Goal: Task Accomplishment & Management: Complete application form

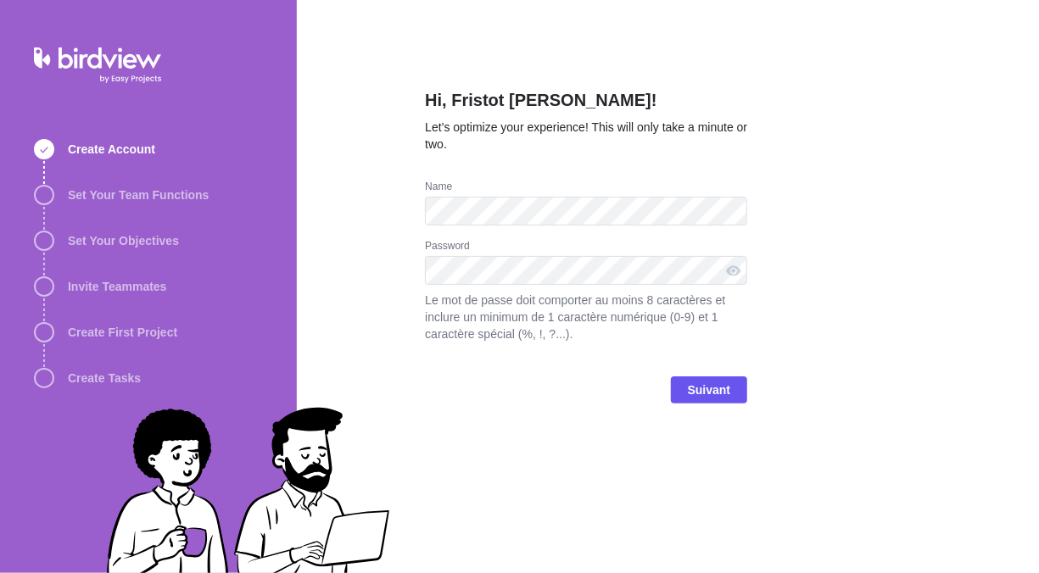
click at [737, 192] on div "Name" at bounding box center [586, 188] width 322 height 17
click at [706, 390] on span "Suivant" at bounding box center [709, 390] width 43 height 20
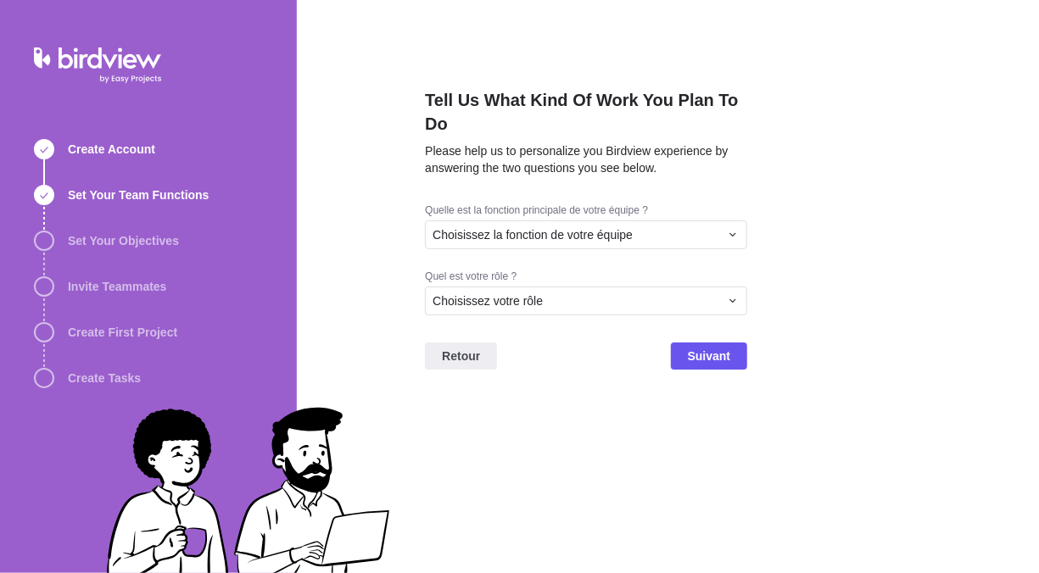
click at [375, 235] on div "Tell Us What Kind Of Work You Plan To Do Please help us to personalize you Bird…" at bounding box center [668, 286] width 742 height 573
click at [442, 239] on span "Choisissez la fonction de votre équipe" at bounding box center [532, 234] width 200 height 17
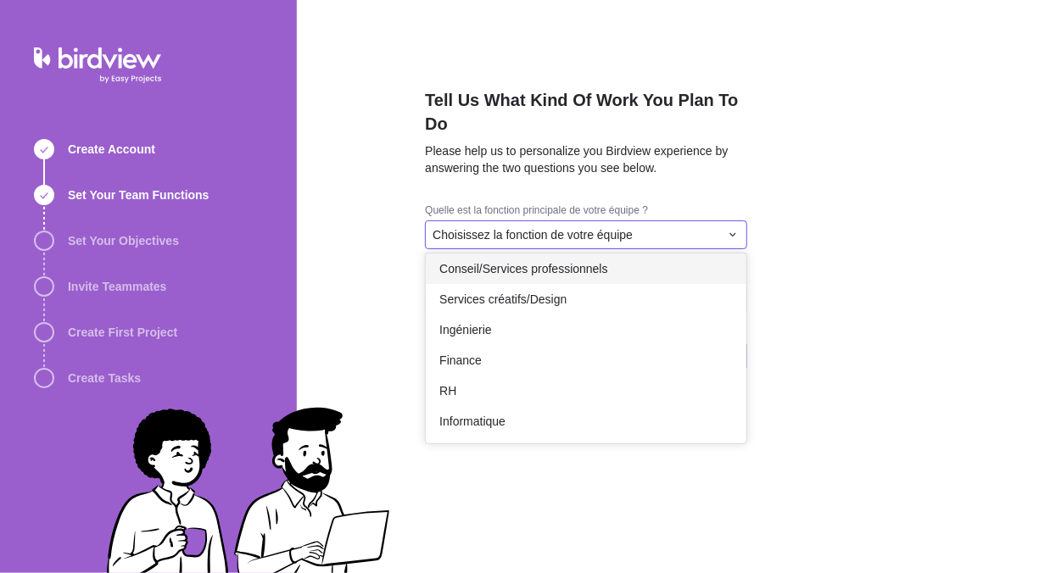
scroll to position [37, 0]
click at [404, 231] on div "Tell Us What Kind Of Work You Plan To Do Please help us to personalize you Bird…" at bounding box center [668, 286] width 742 height 573
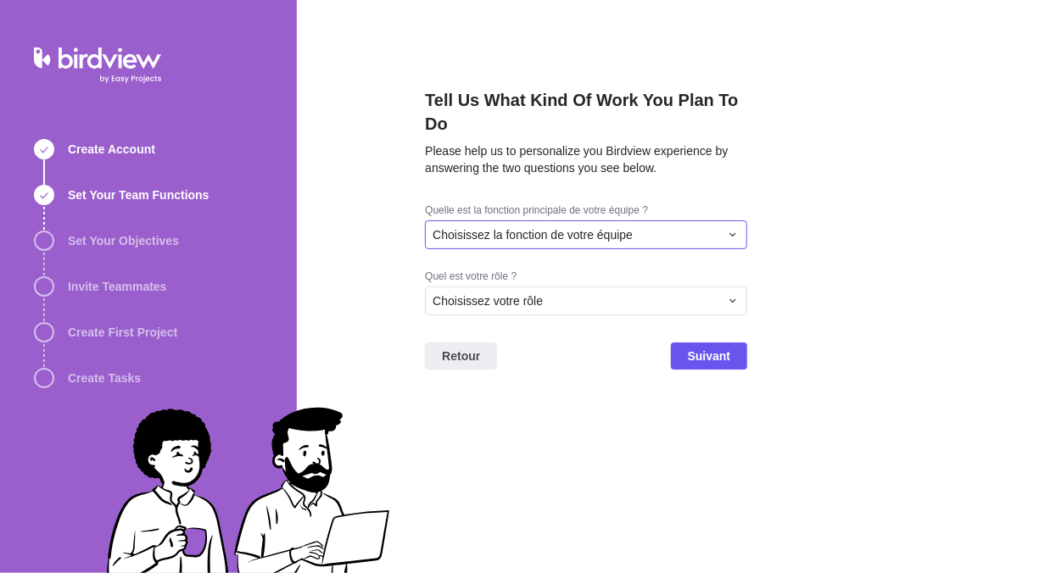
click at [689, 241] on div "Choisissez la fonction de votre équipe" at bounding box center [575, 234] width 287 height 17
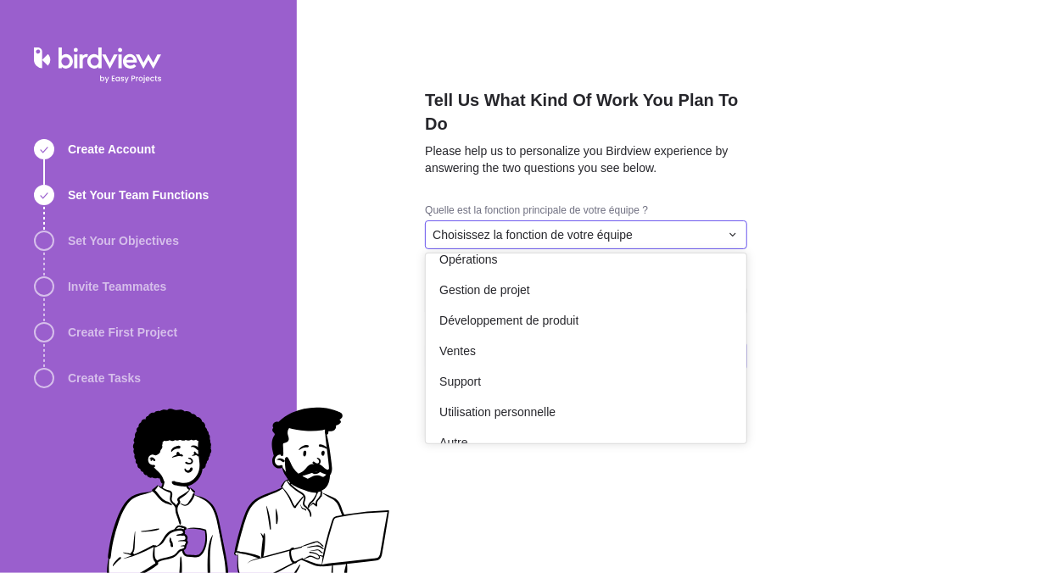
scroll to position [306, 0]
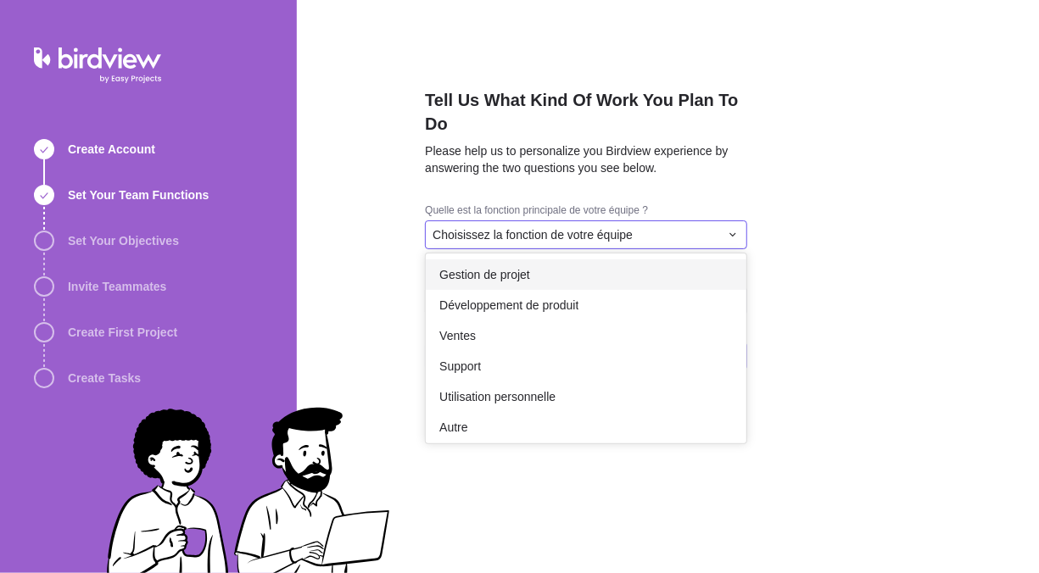
click at [542, 273] on div "Gestion de projet" at bounding box center [586, 274] width 321 height 31
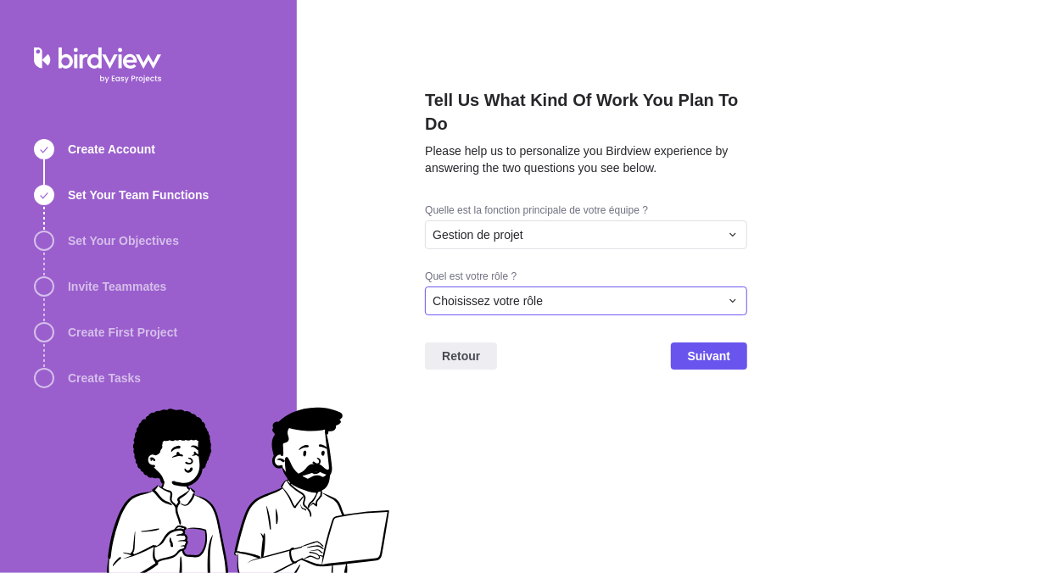
click at [547, 296] on div "Choisissez votre rôle" at bounding box center [575, 301] width 287 height 17
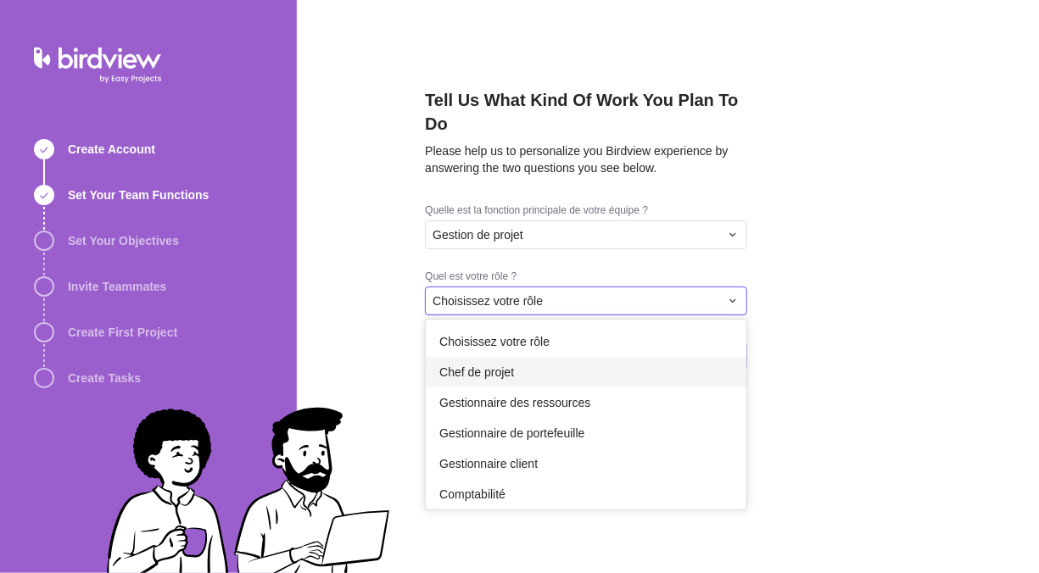
click at [520, 369] on div "Chef de projet" at bounding box center [586, 372] width 321 height 31
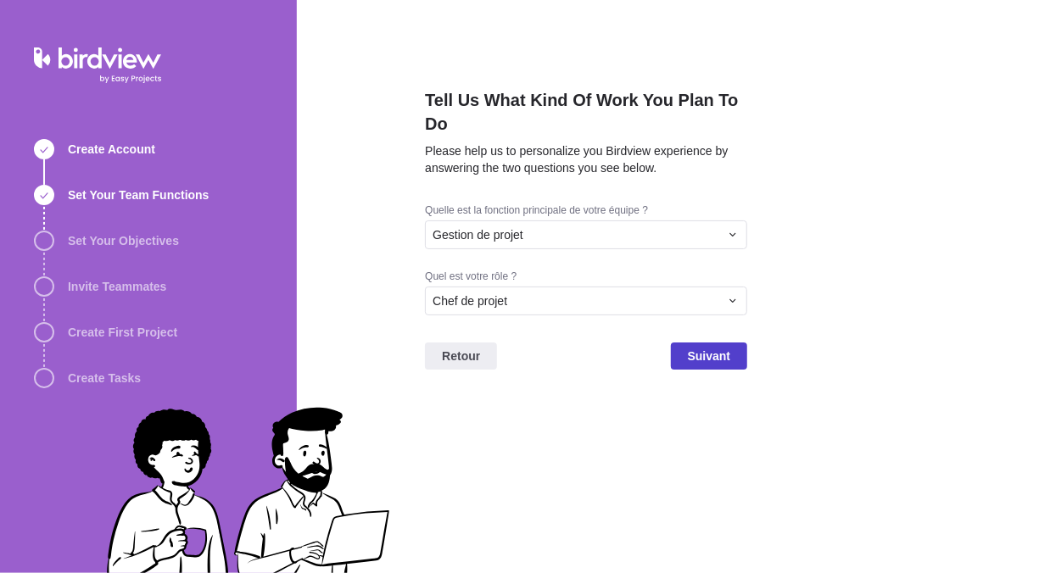
click at [708, 350] on span "Suivant" at bounding box center [709, 356] width 43 height 20
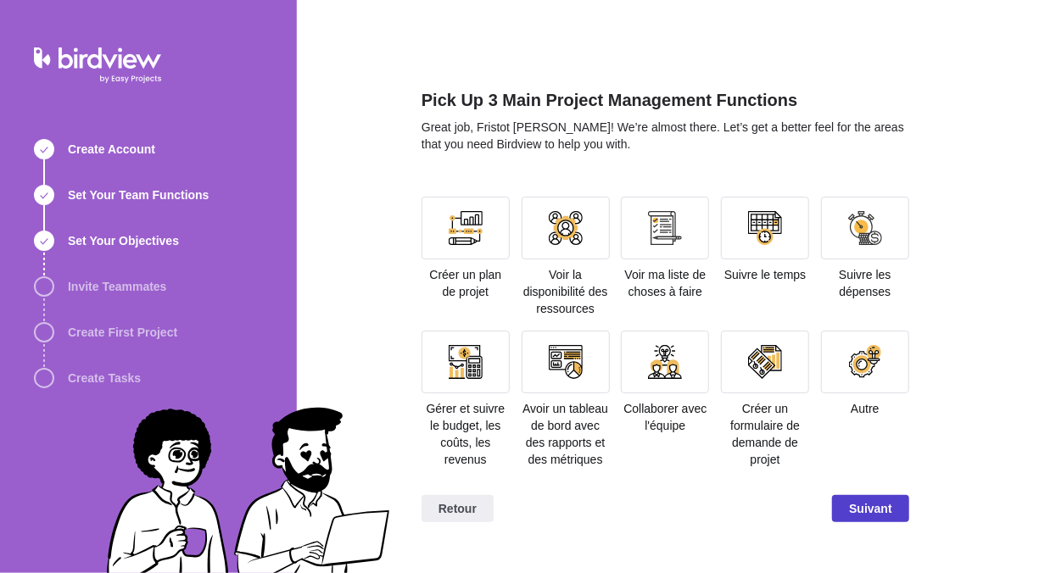
click at [869, 521] on div "Retour Suivant" at bounding box center [665, 516] width 488 height 68
click at [484, 245] on div at bounding box center [465, 228] width 88 height 63
click at [562, 257] on div at bounding box center [565, 228] width 88 height 63
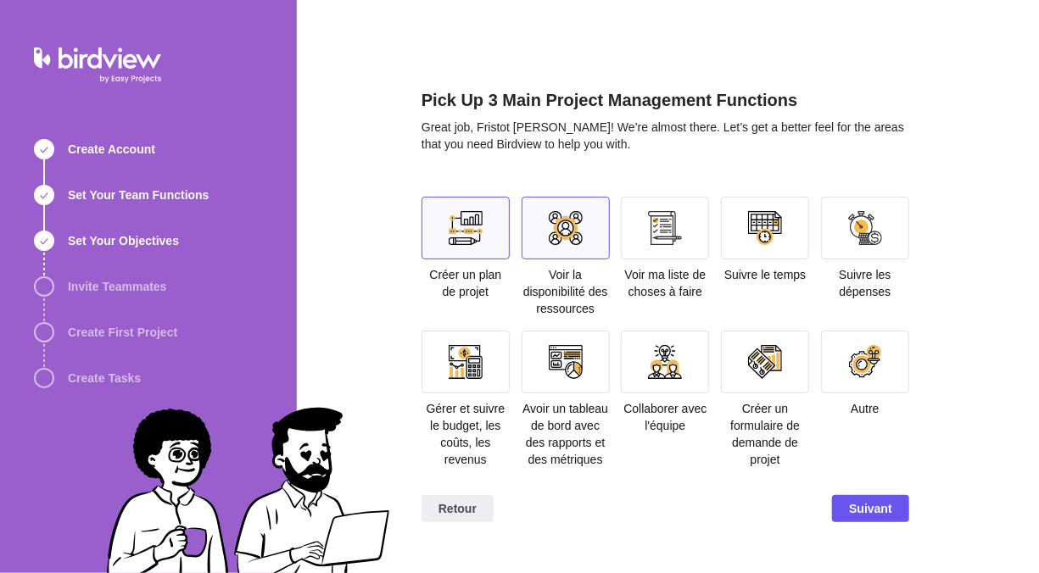
click at [691, 261] on div "Voir ma liste de choses à faire" at bounding box center [665, 248] width 88 height 103
click at [677, 241] on div at bounding box center [665, 228] width 34 height 34
click at [766, 239] on div at bounding box center [765, 228] width 34 height 34
click at [752, 254] on div at bounding box center [765, 228] width 88 height 63
click at [640, 237] on div at bounding box center [665, 228] width 88 height 63
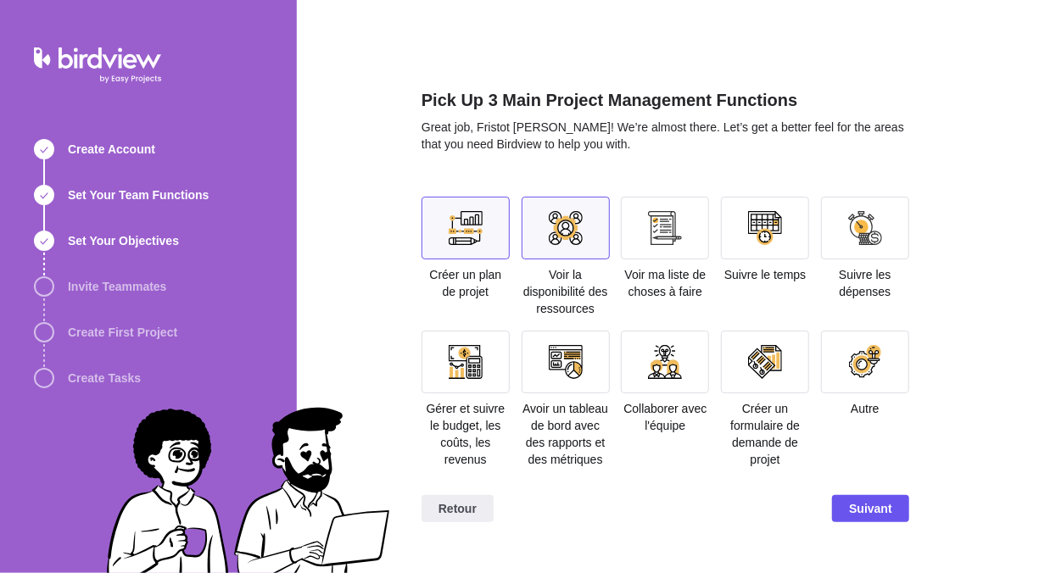
click at [571, 231] on div at bounding box center [566, 228] width 34 height 34
click at [459, 224] on div at bounding box center [466, 228] width 34 height 34
click at [672, 374] on div at bounding box center [665, 362] width 34 height 34
click at [572, 376] on div at bounding box center [566, 362] width 34 height 34
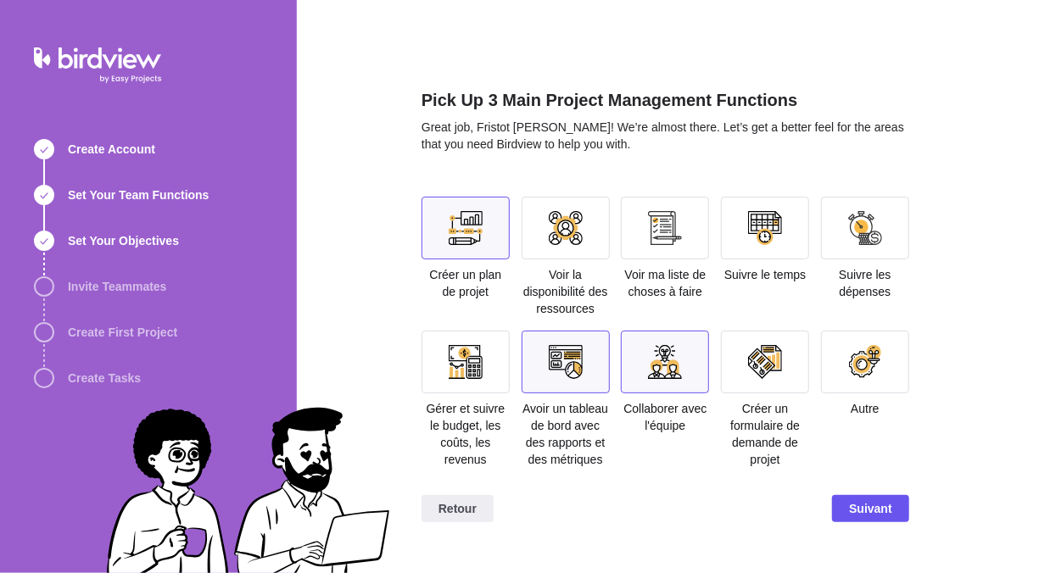
click at [542, 371] on div at bounding box center [565, 362] width 88 height 63
click at [667, 376] on div at bounding box center [665, 362] width 34 height 34
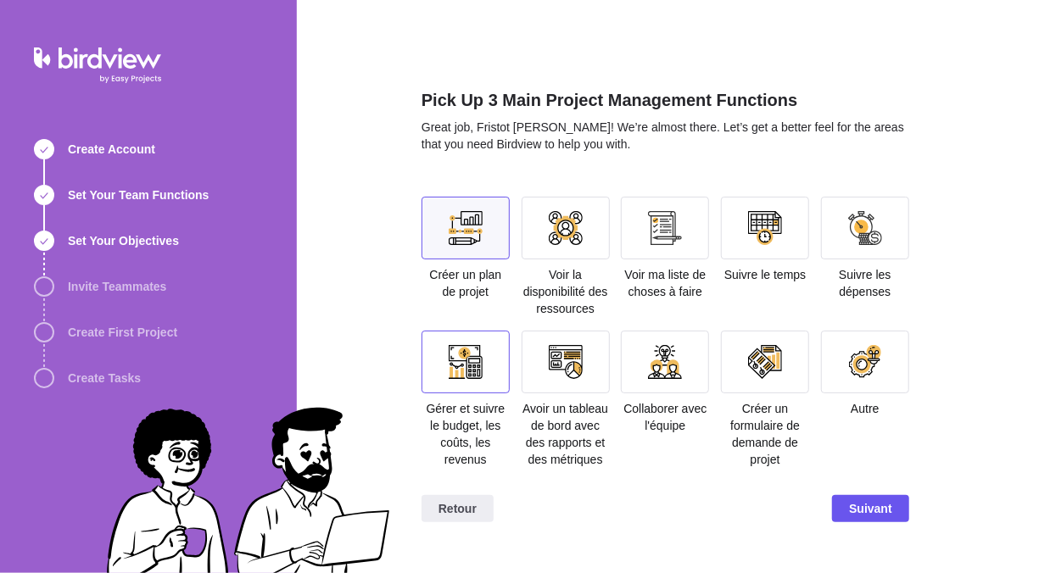
click at [477, 362] on div at bounding box center [466, 362] width 34 height 34
click at [591, 370] on div at bounding box center [565, 362] width 88 height 63
click at [859, 514] on span "Suivant" at bounding box center [870, 509] width 43 height 20
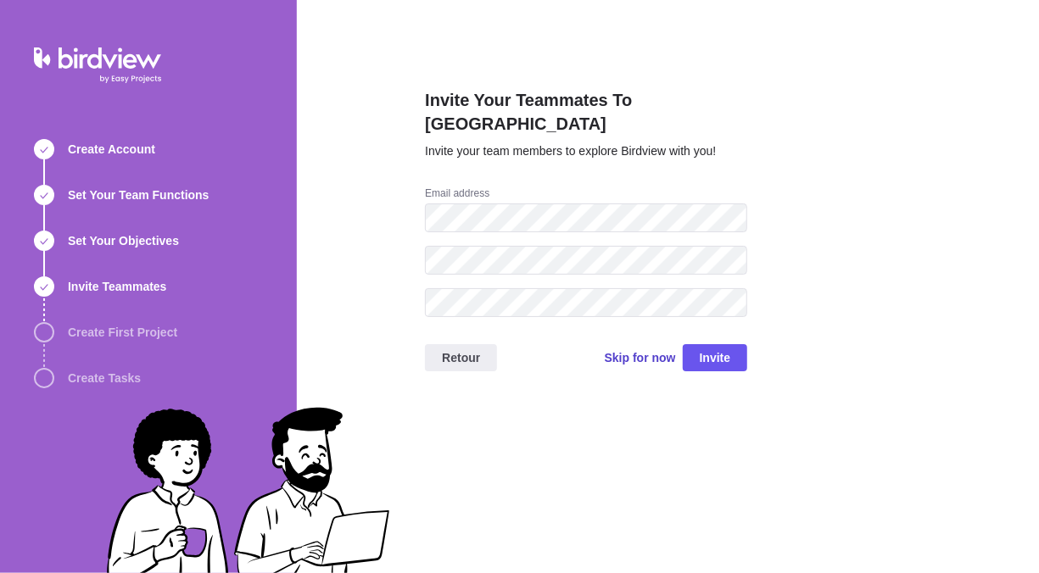
click at [631, 349] on span "Skip for now" at bounding box center [640, 357] width 71 height 17
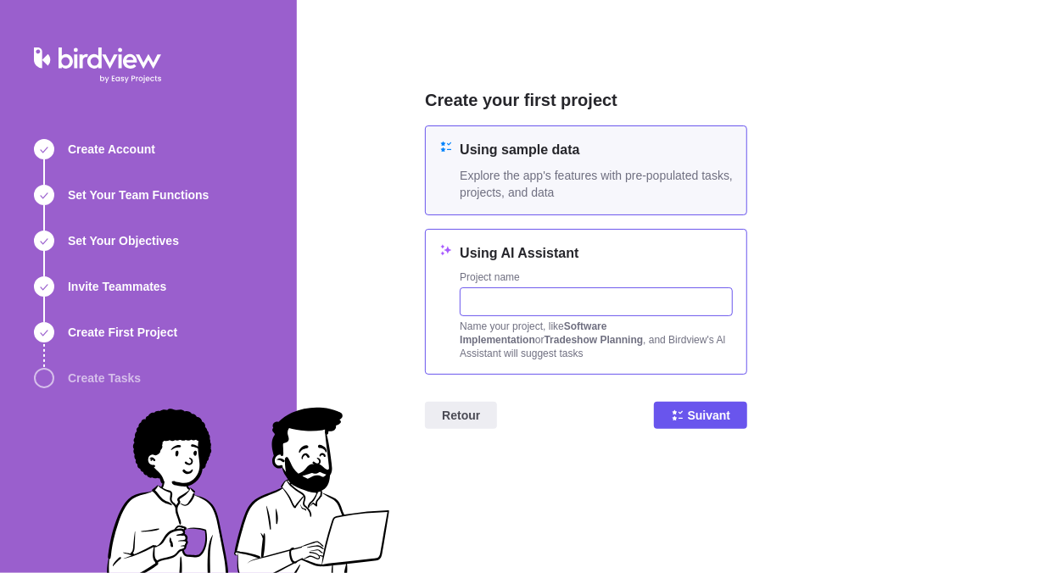
click at [545, 293] on input "text" at bounding box center [596, 301] width 273 height 29
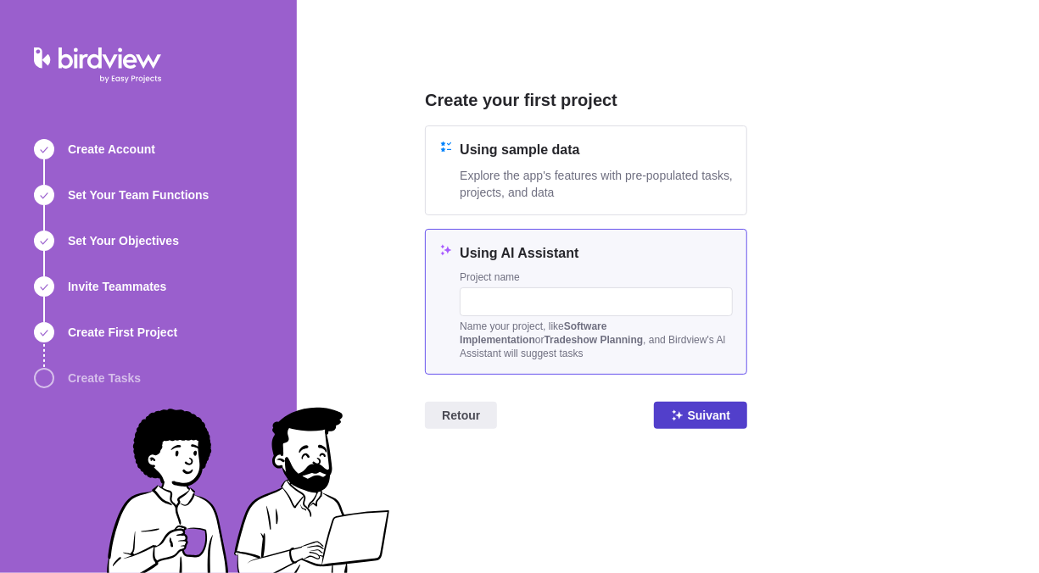
click at [700, 402] on span "Suivant" at bounding box center [701, 415] width 94 height 27
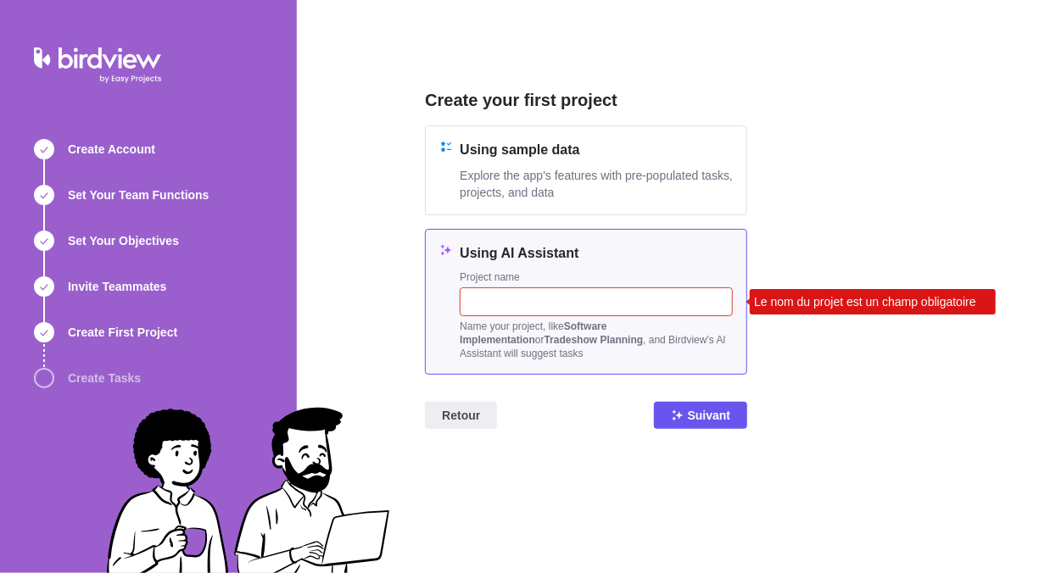
click at [594, 324] on b "Software Implementation" at bounding box center [533, 333] width 147 height 25
click at [575, 298] on input "text" at bounding box center [596, 301] width 273 height 29
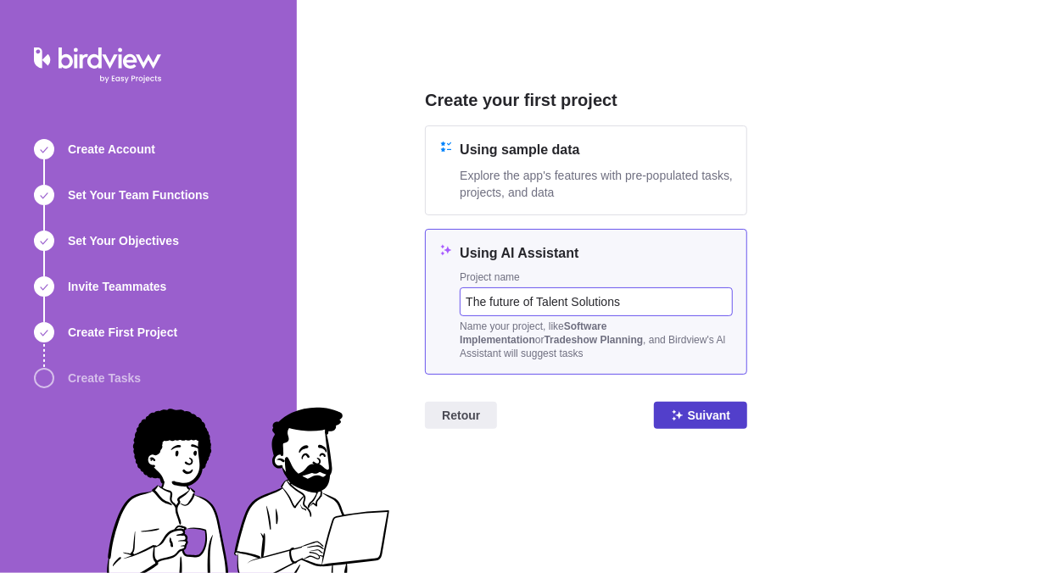
type input "The future of Talent Solutions"
click at [683, 411] on icon at bounding box center [678, 416] width 14 height 14
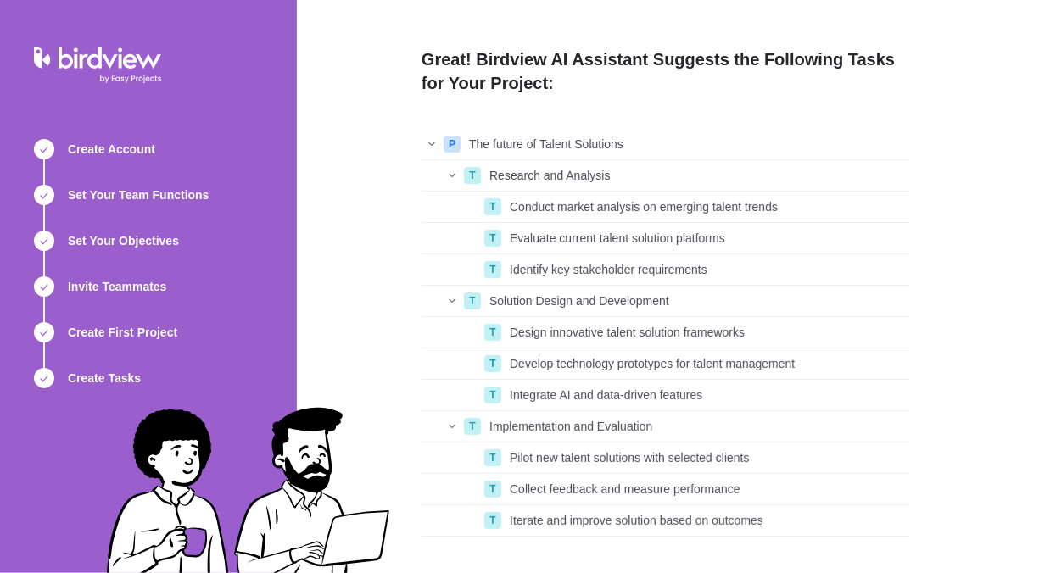
scroll to position [394, 474]
click at [521, 258] on div "Identify key stakeholder requirements" at bounding box center [706, 269] width 406 height 31
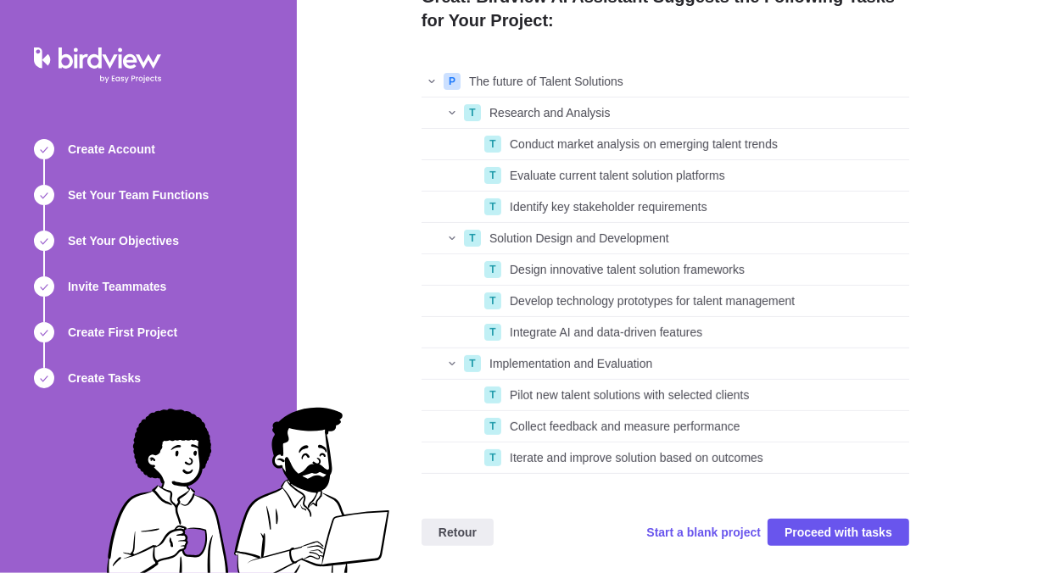
click at [710, 544] on div "Start a blank project Proceed with tasks" at bounding box center [777, 532] width 262 height 27
click at [709, 537] on span "Start a blank project" at bounding box center [703, 532] width 114 height 17
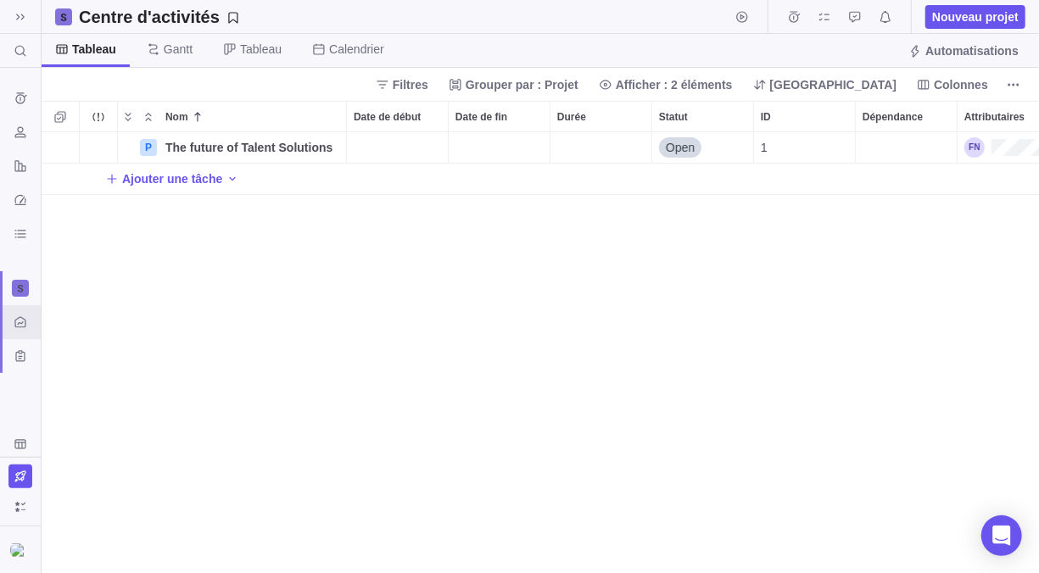
scroll to position [428, 984]
click at [20, 103] on icon "Historique des saisies de temps" at bounding box center [20, 97] width 11 height 11
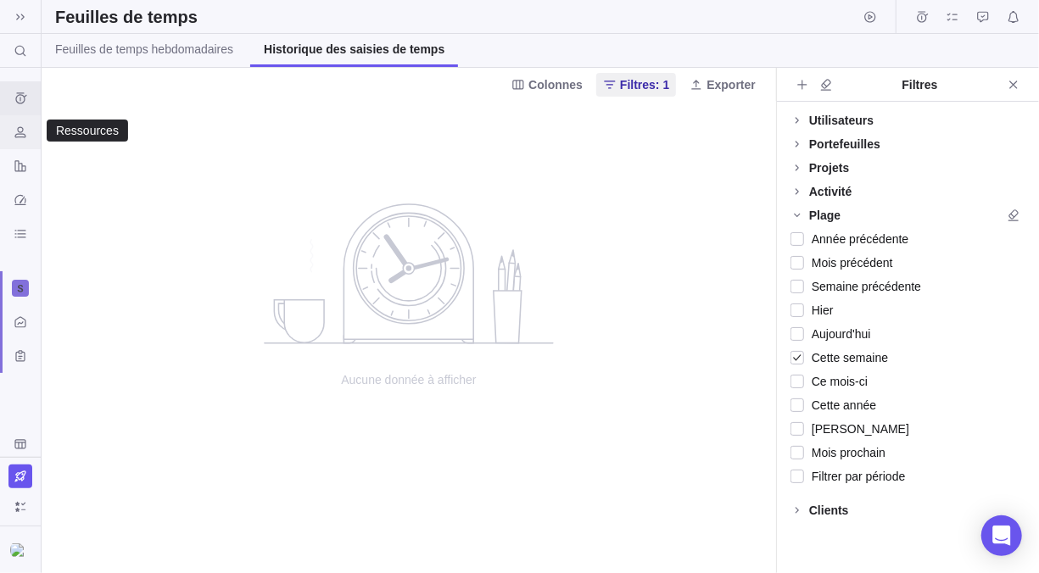
click at [21, 125] on icon "Ressources" at bounding box center [21, 132] width 14 height 14
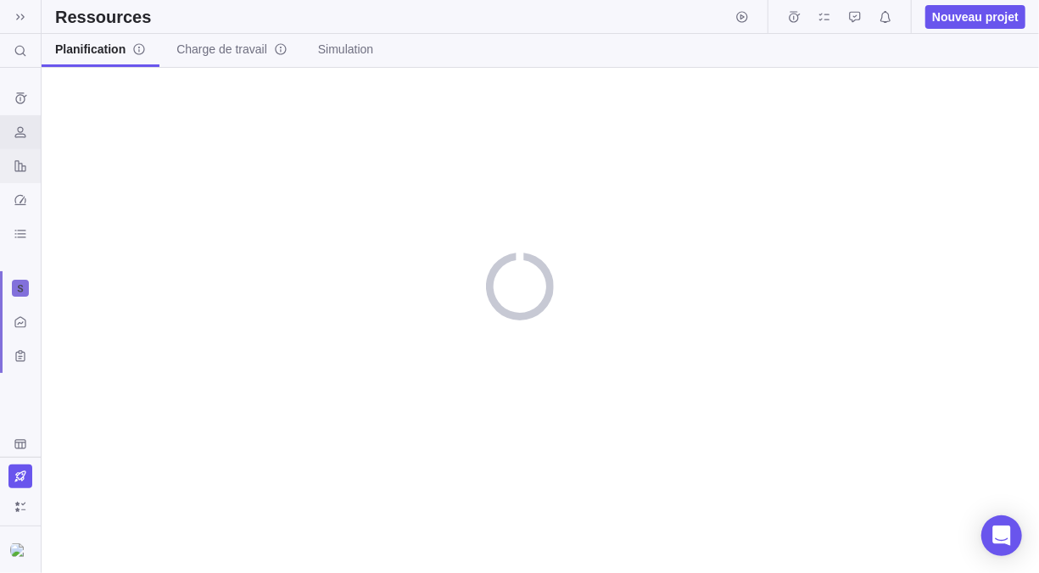
click at [20, 181] on div "Rapports" at bounding box center [20, 166] width 41 height 34
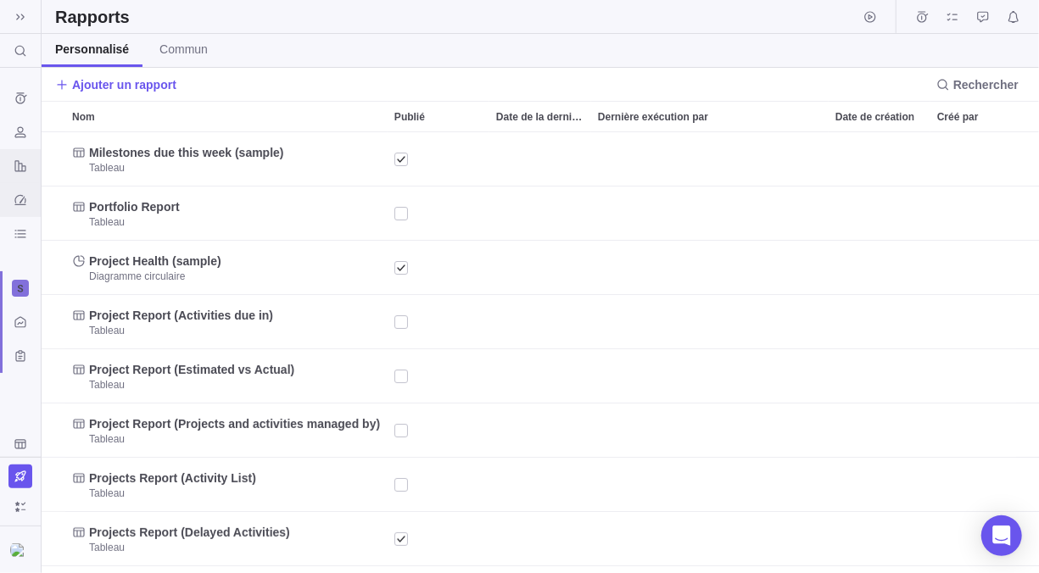
scroll to position [428, 984]
click at [20, 205] on icon "Tableau de bord" at bounding box center [21, 200] width 14 height 14
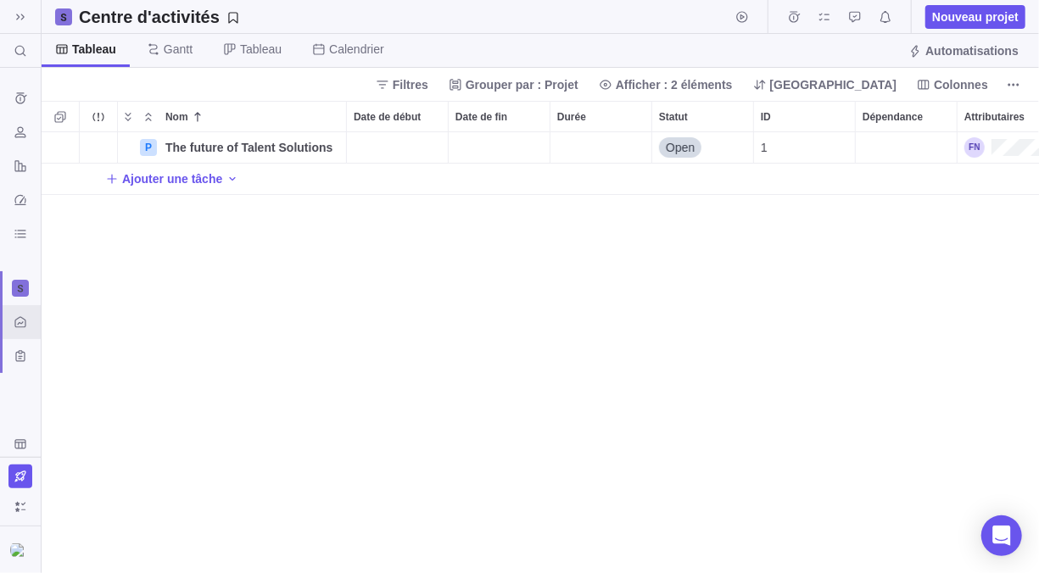
scroll to position [428, 984]
click at [21, 294] on div at bounding box center [20, 288] width 17 height 17
click at [16, 199] on div "Historique des saisies de temps Ressources Rapports Tableau de bord Tableaux de…" at bounding box center [20, 262] width 41 height 389
click at [16, 199] on icon "Tableau de bord" at bounding box center [21, 200] width 14 height 14
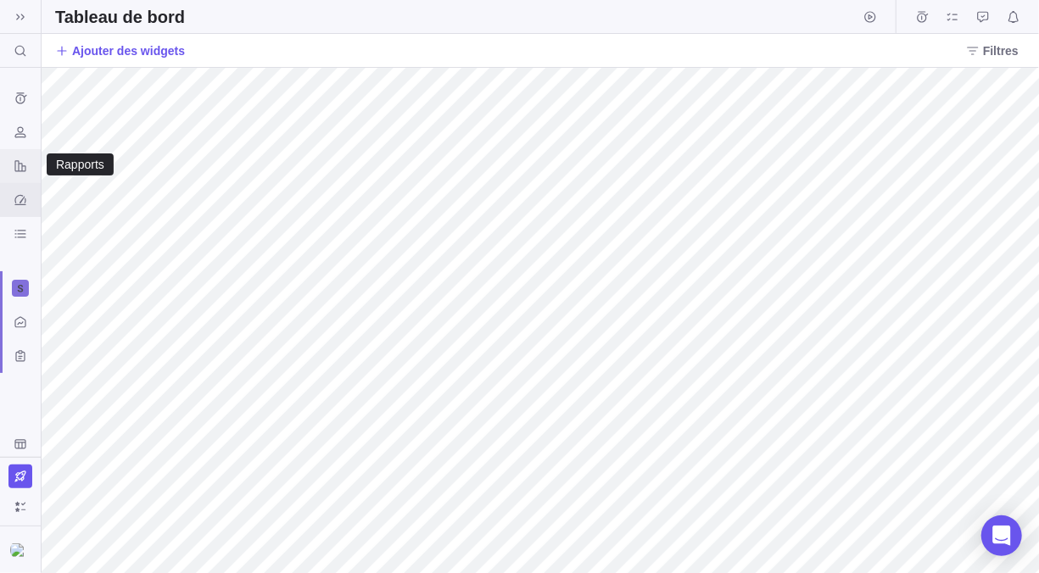
click at [20, 170] on icon "Rapports" at bounding box center [21, 166] width 14 height 14
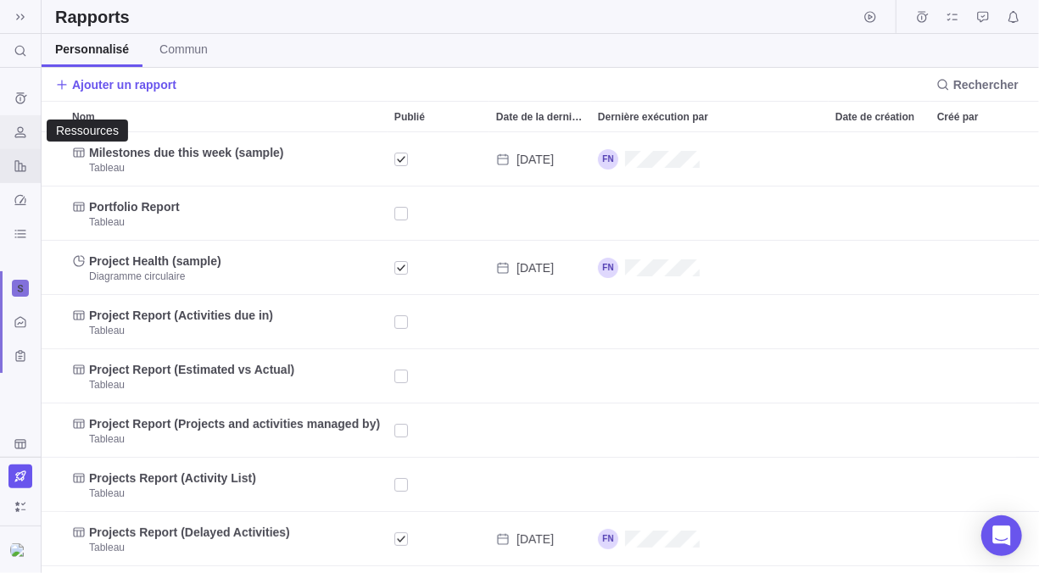
click at [15, 142] on div "Ressources" at bounding box center [20, 132] width 27 height 27
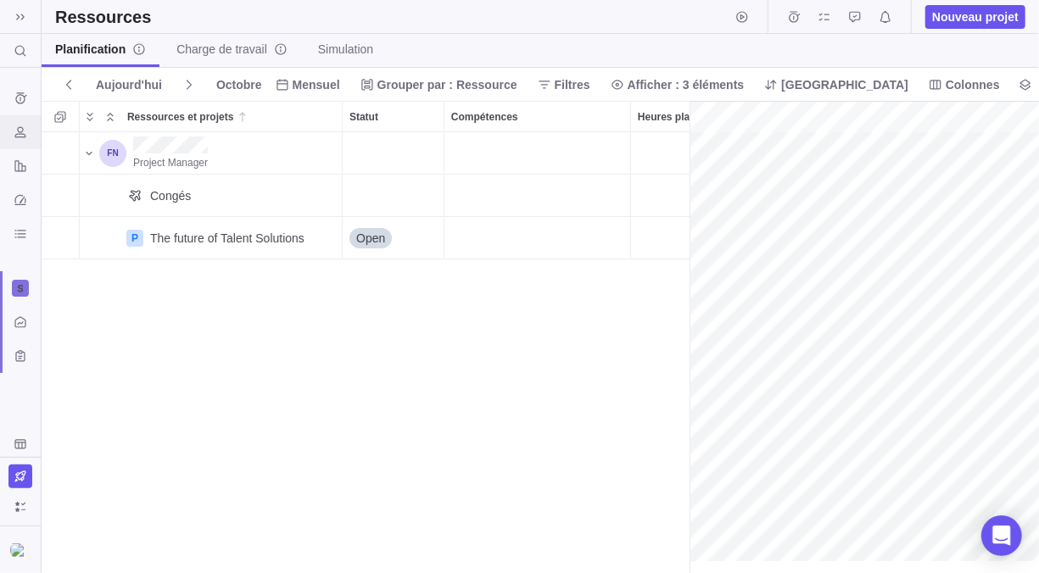
scroll to position [0, 74]
click at [26, 110] on div "Historique des saisies de temps" at bounding box center [20, 98] width 27 height 27
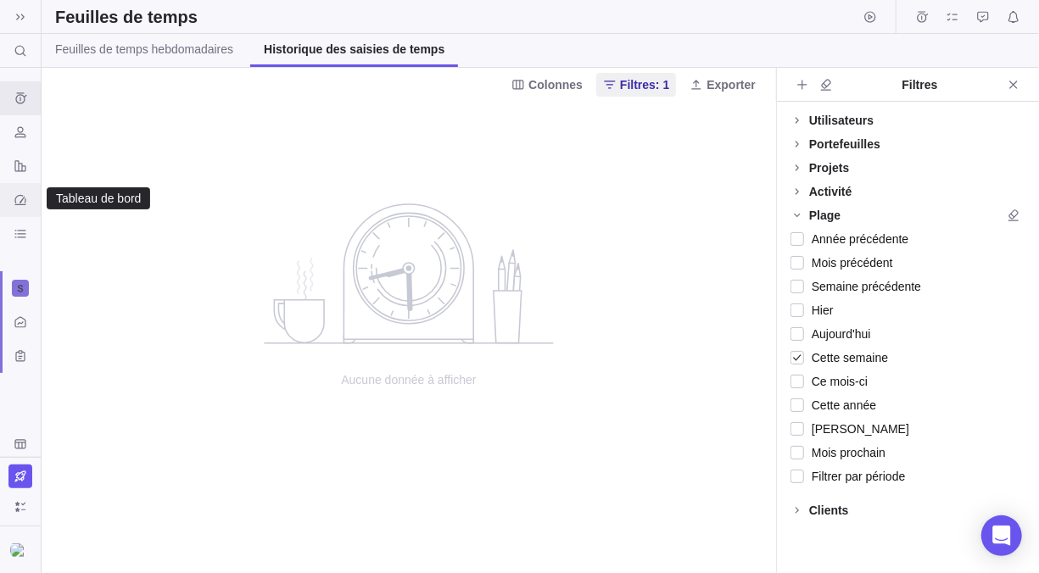
click at [26, 209] on div "Tableau de bord" at bounding box center [20, 200] width 27 height 27
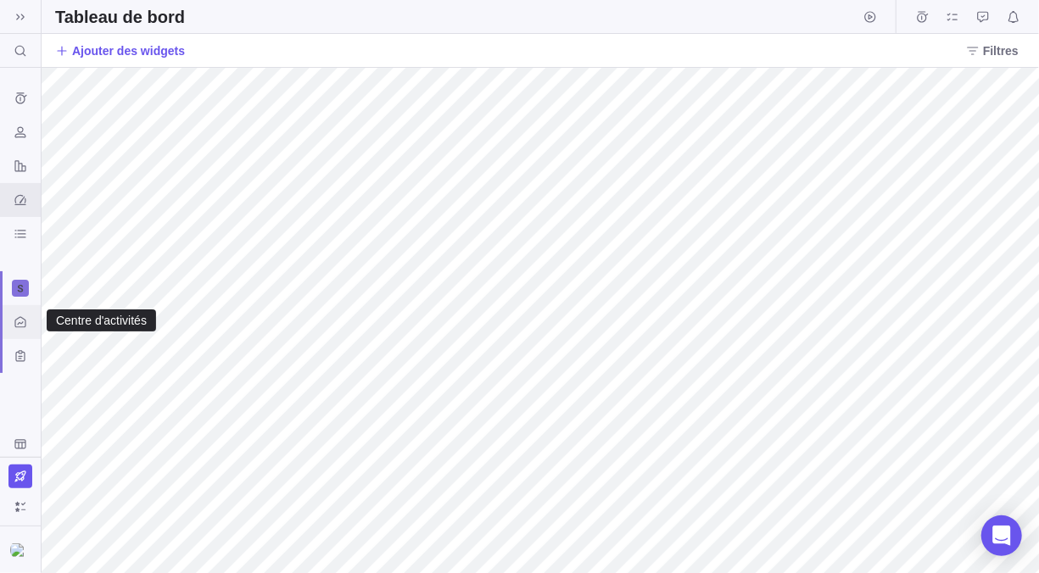
click at [23, 324] on icon "Centre d'activités" at bounding box center [21, 322] width 14 height 14
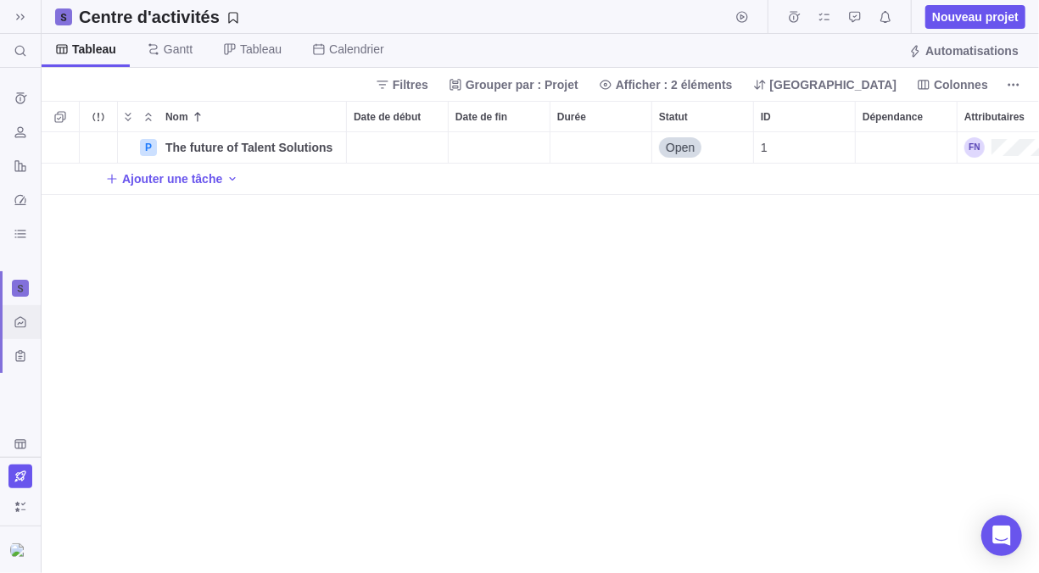
scroll to position [428, 984]
click at [30, 356] on div "Formulaires personnalisés" at bounding box center [20, 356] width 27 height 27
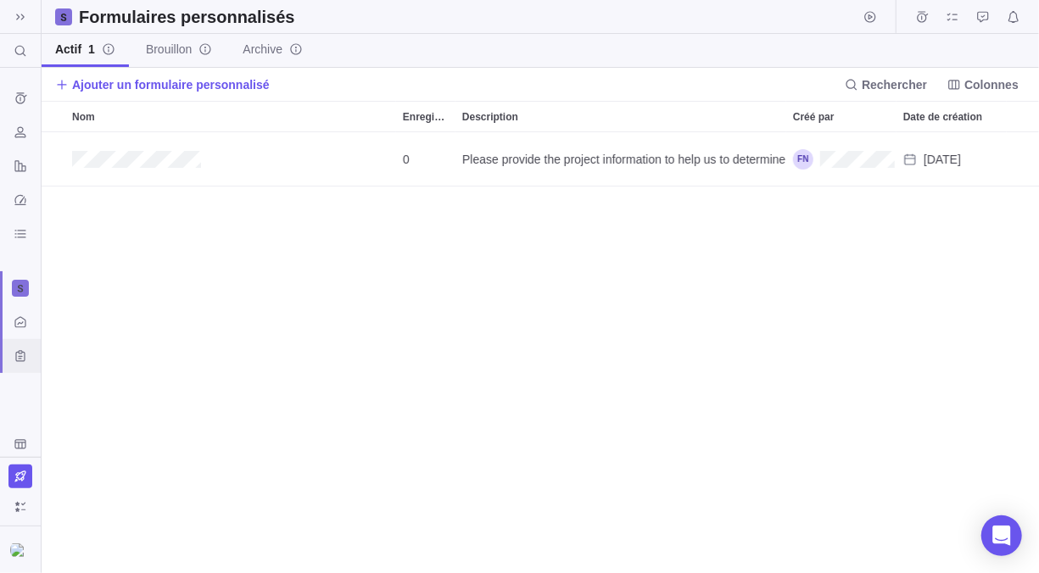
scroll to position [428, 984]
click at [27, 335] on div "Centre d'activités" at bounding box center [20, 322] width 41 height 34
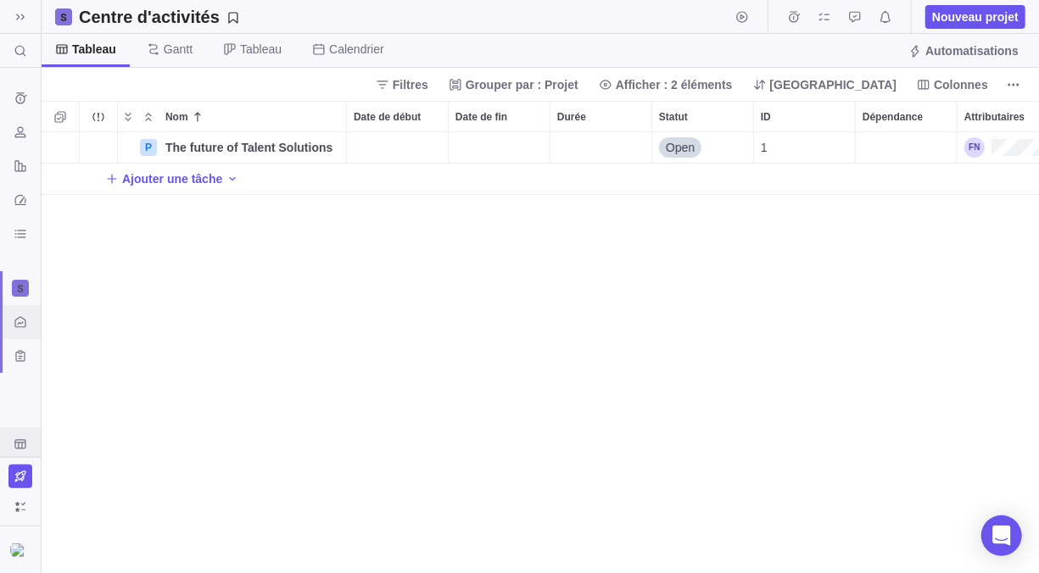
scroll to position [428, 984]
click at [11, 439] on div "Get Started" at bounding box center [20, 444] width 27 height 27
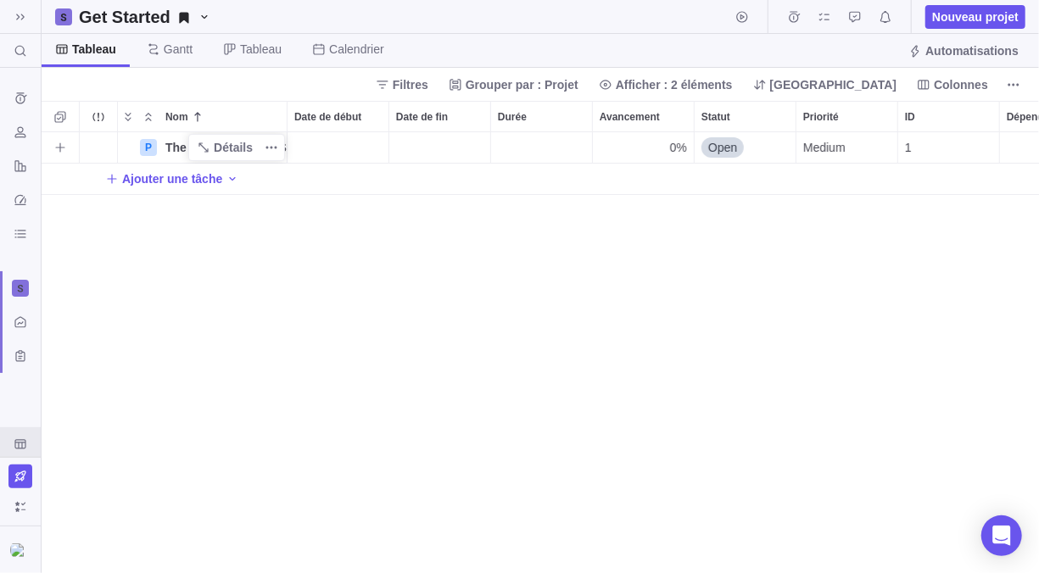
click at [190, 139] on span "The future of Talent Solutions" at bounding box center [225, 147] width 121 height 17
click at [27, 205] on body "Rechercher (Ctrl+K) Historique des saisies de temps Ressources Rapports Tableau…" at bounding box center [519, 286] width 1039 height 573
click at [27, 205] on div "Tableau de bord" at bounding box center [20, 200] width 27 height 27
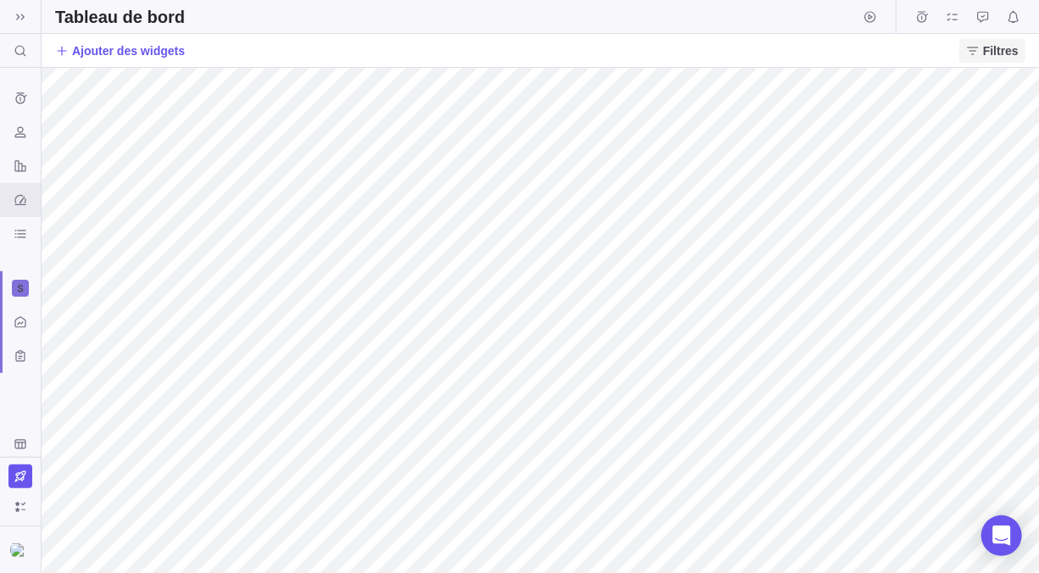
click at [988, 53] on span "Filtres" at bounding box center [1001, 50] width 36 height 17
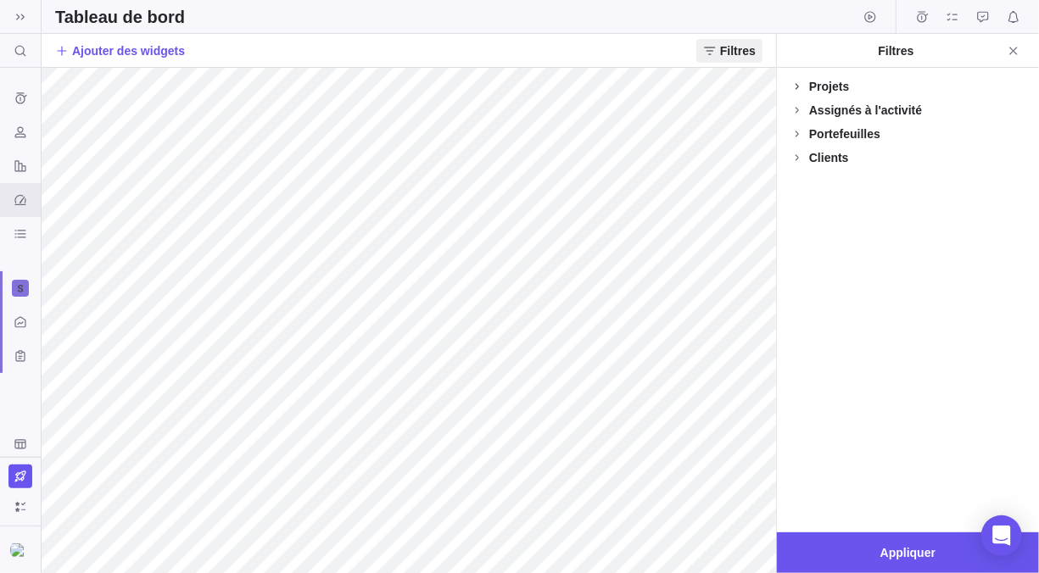
click at [800, 83] on icon at bounding box center [797, 87] width 14 height 14
click at [799, 144] on icon at bounding box center [797, 144] width 14 height 14
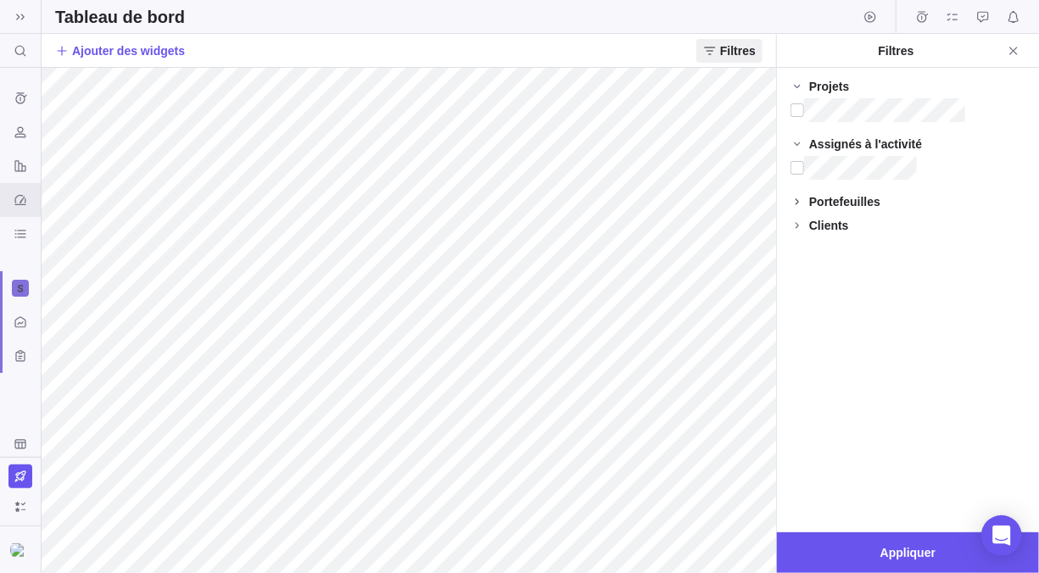
click at [796, 198] on icon at bounding box center [796, 201] width 3 height 6
click at [790, 260] on icon at bounding box center [797, 260] width 14 height 14
click at [22, 132] on icon "Ressources" at bounding box center [21, 132] width 14 height 14
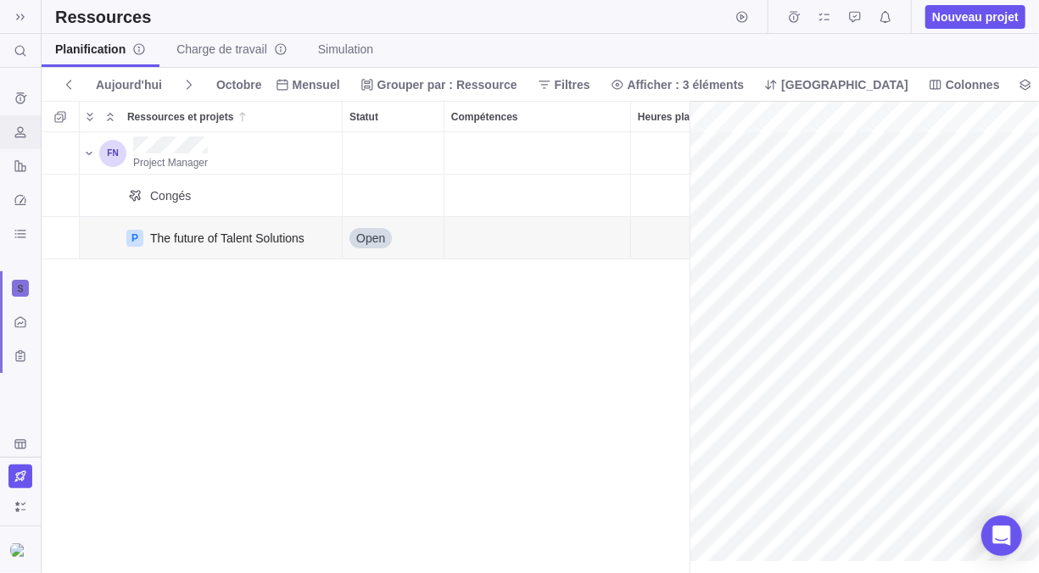
scroll to position [0, 74]
click at [195, 44] on span "Charge de travail" at bounding box center [231, 49] width 111 height 17
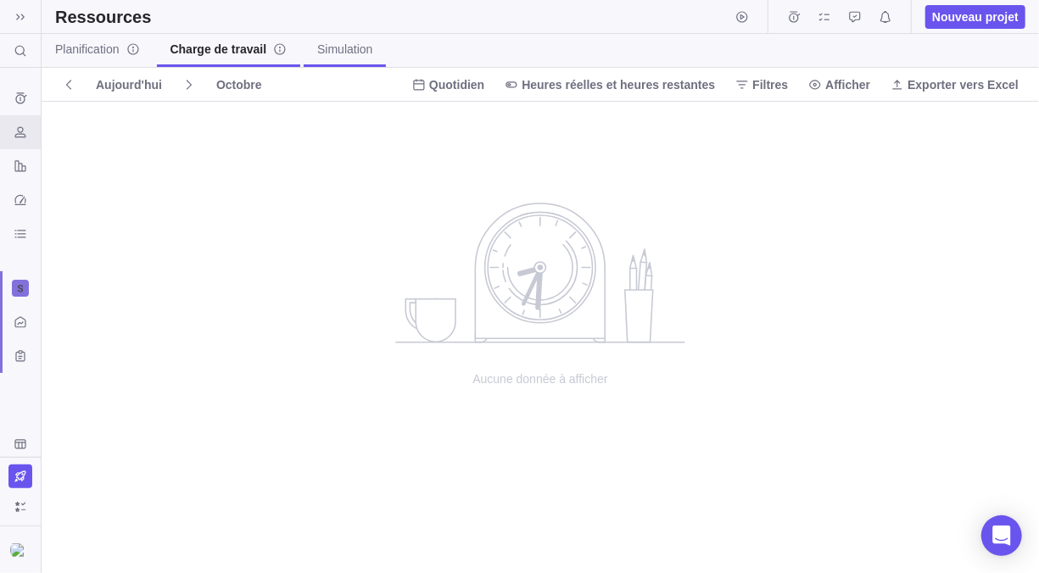
click at [332, 45] on span "Simulation" at bounding box center [344, 49] width 55 height 17
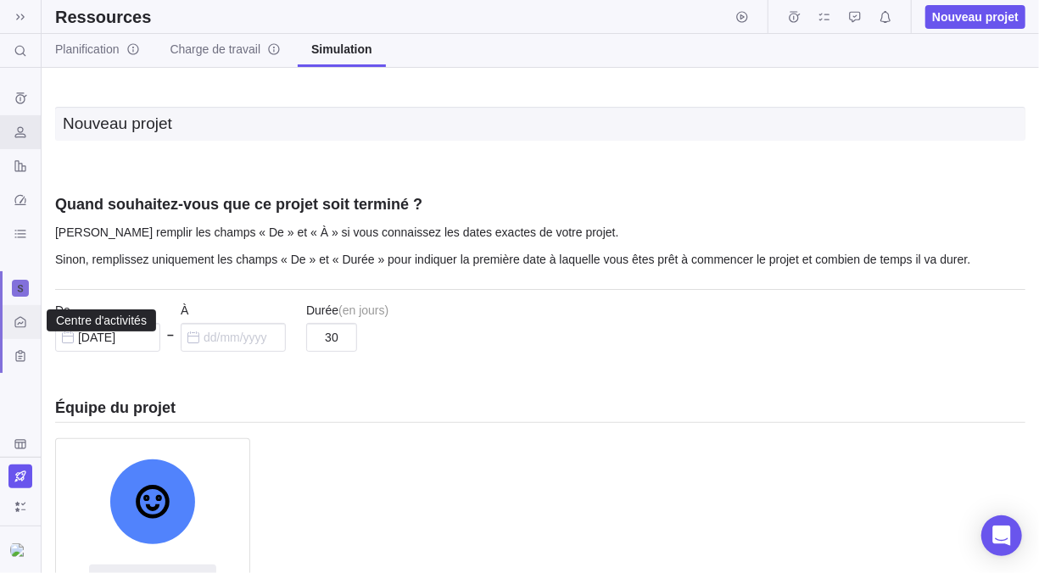
click at [20, 319] on icon "Centre d'activités" at bounding box center [21, 322] width 14 height 14
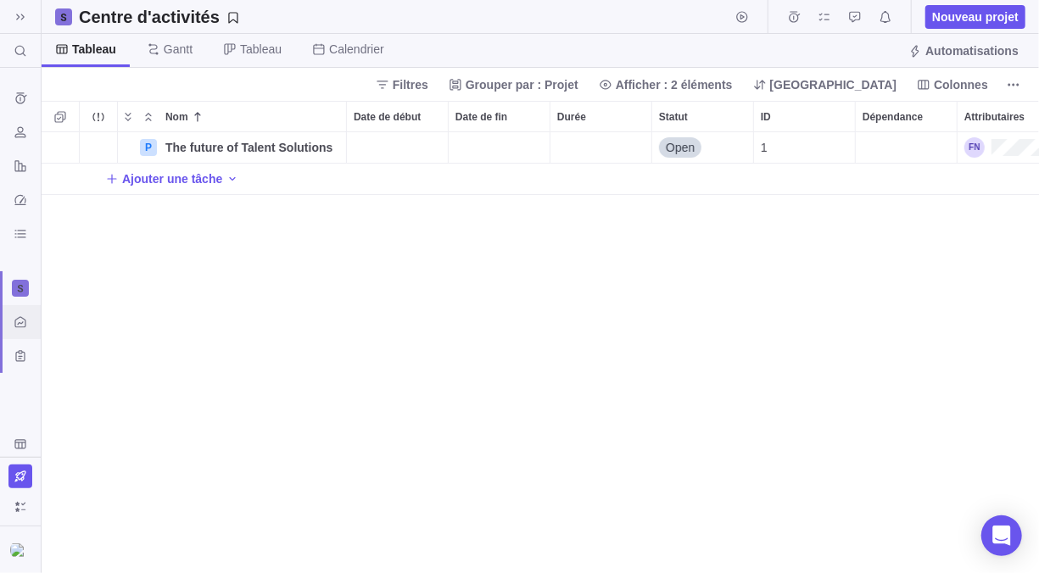
scroll to position [428, 984]
click at [169, 51] on span "Gantt" at bounding box center [178, 49] width 29 height 17
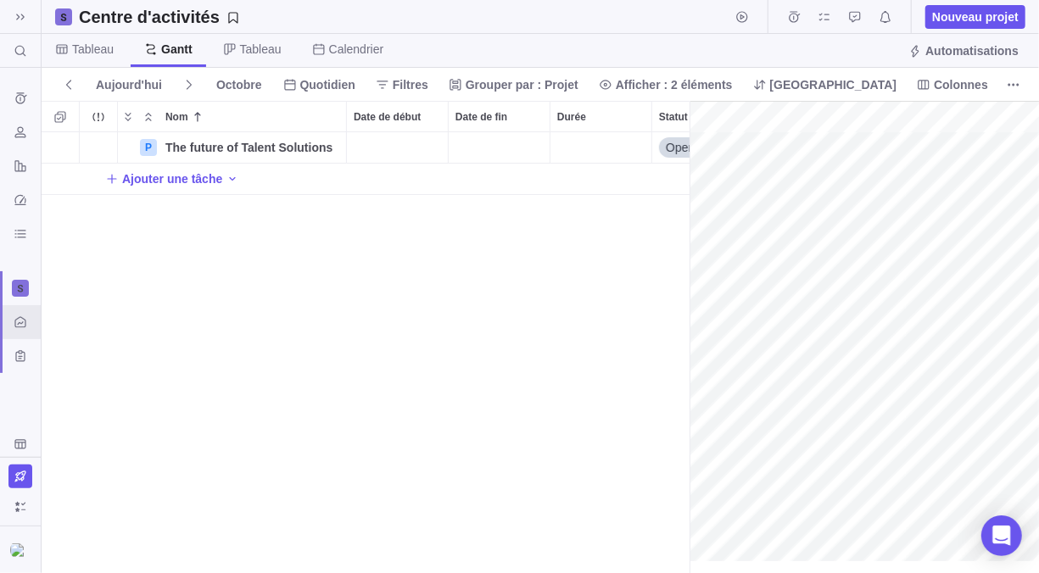
scroll to position [0, 141]
click at [226, 50] on icon at bounding box center [230, 49] width 14 height 14
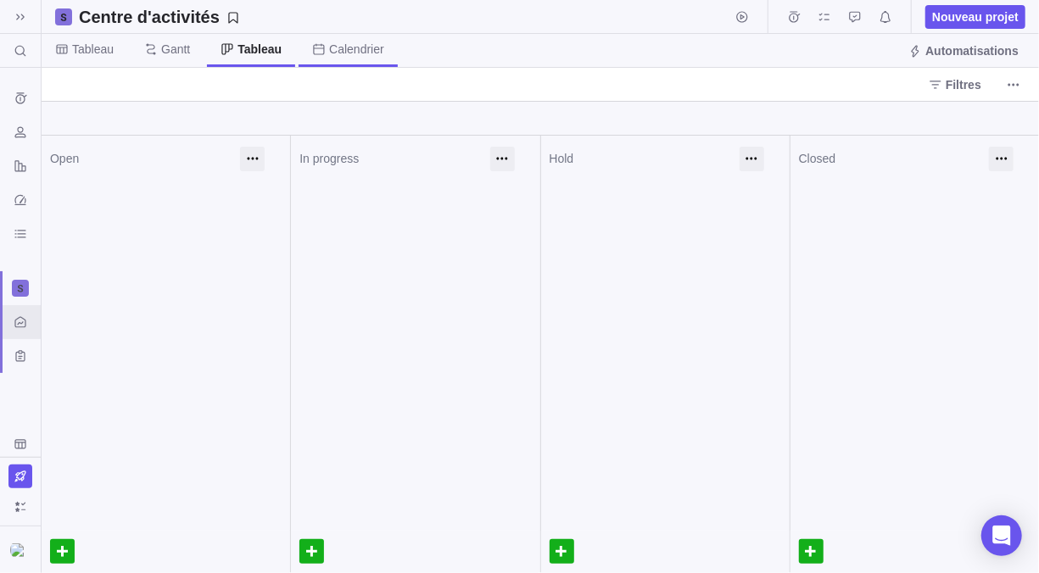
click at [335, 54] on span "Calendrier" at bounding box center [356, 49] width 55 height 17
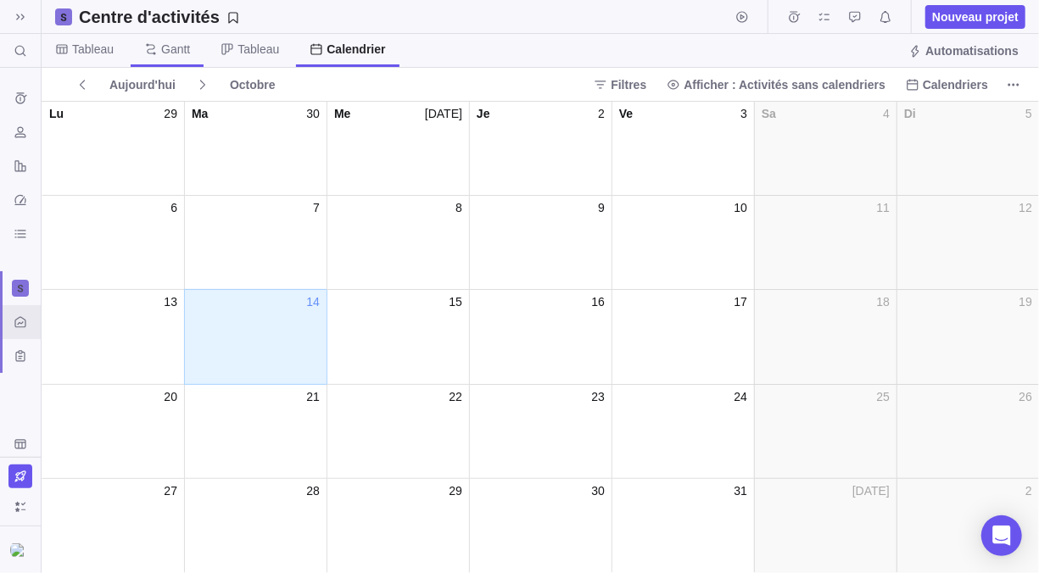
click at [169, 56] on span "Gantt" at bounding box center [175, 49] width 29 height 17
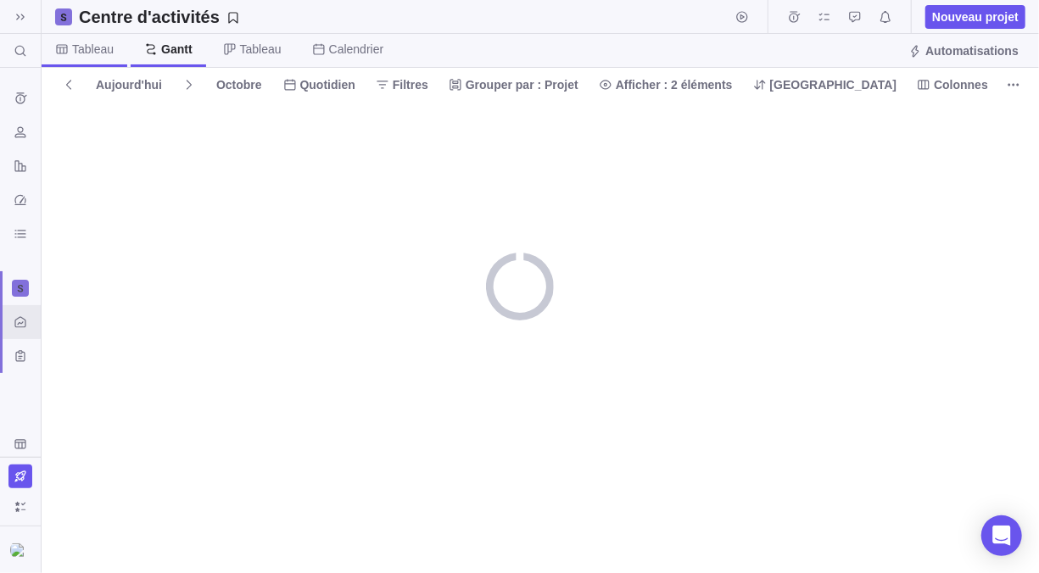
click at [100, 51] on span "Tableau" at bounding box center [93, 49] width 42 height 17
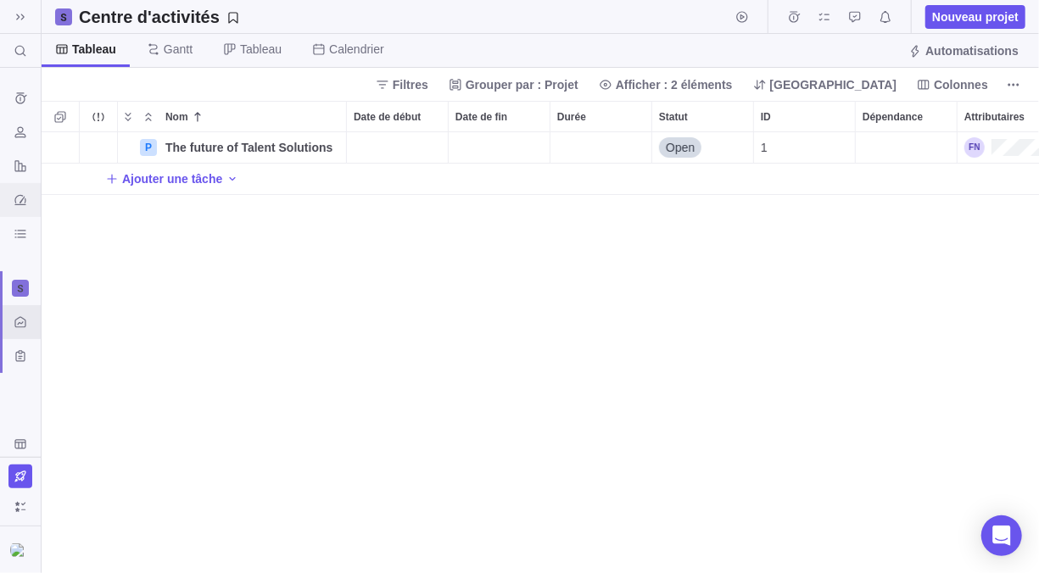
scroll to position [428, 984]
click at [18, 136] on icon "Ressources" at bounding box center [19, 131] width 11 height 11
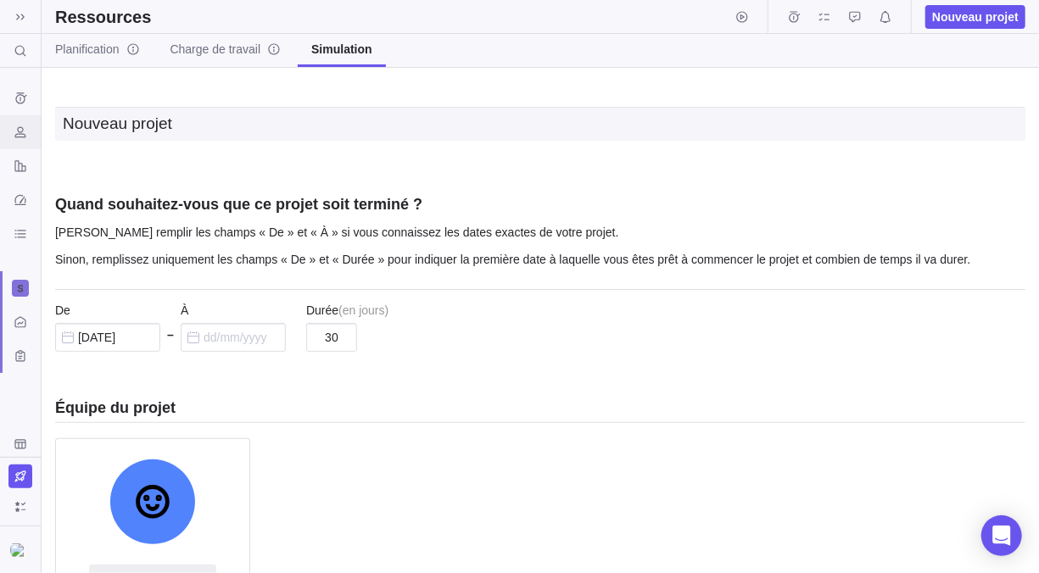
click at [15, 133] on icon "Ressources" at bounding box center [21, 132] width 14 height 14
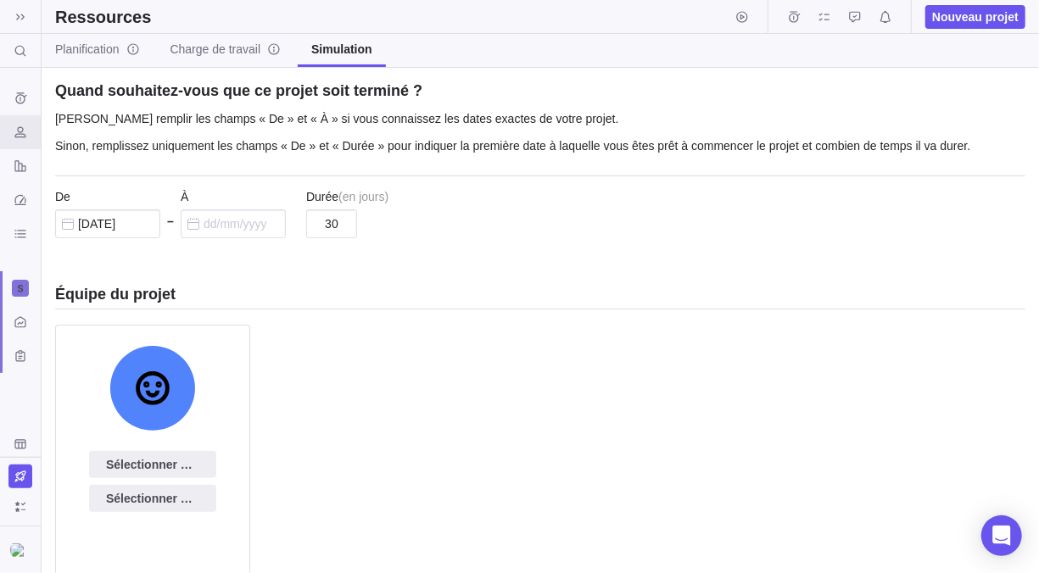
scroll to position [345, 0]
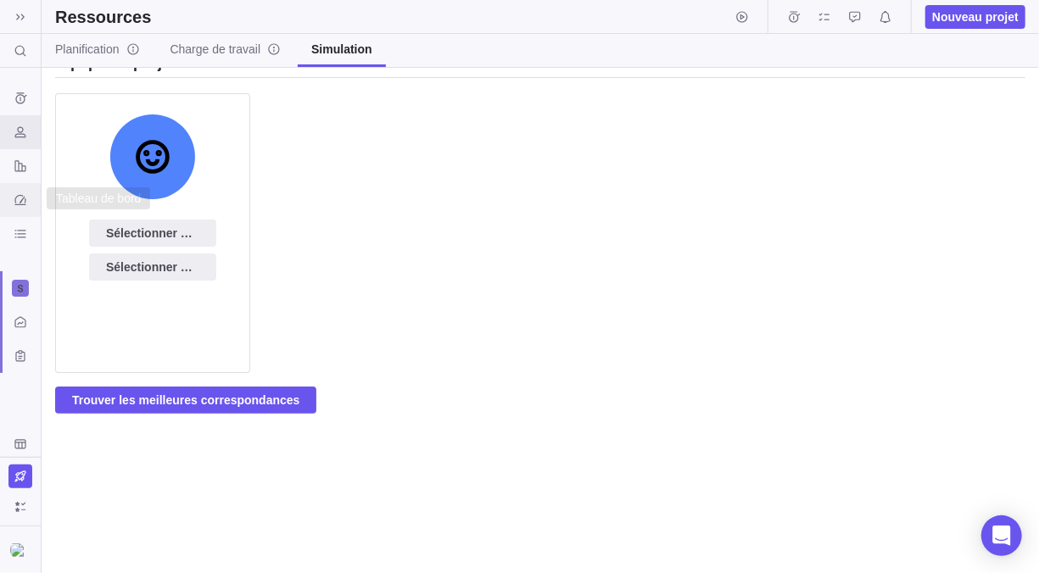
click at [23, 195] on icon "Tableau de bord" at bounding box center [19, 200] width 11 height 10
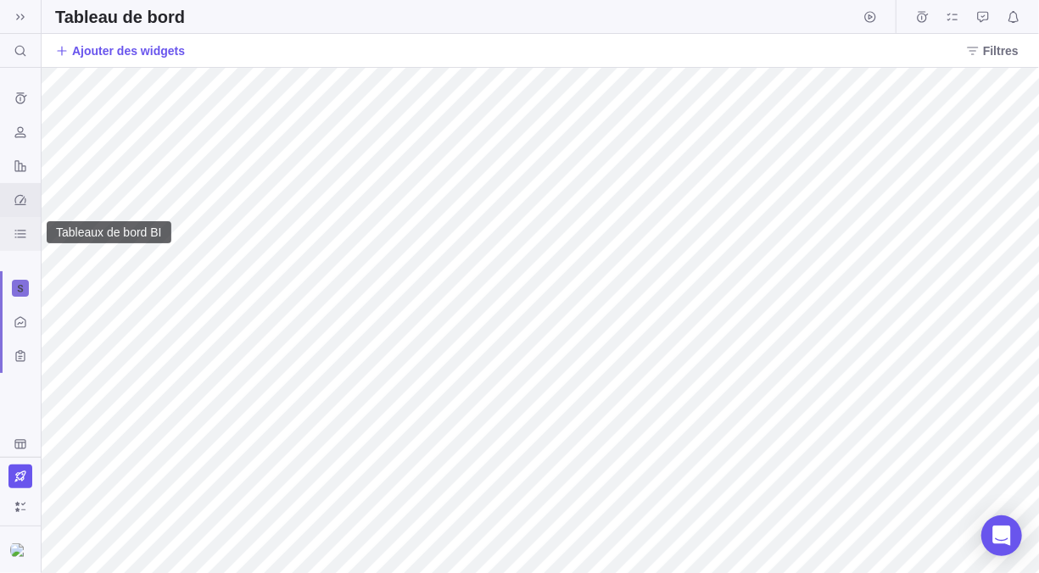
click at [10, 241] on div "Tableaux de bord BI" at bounding box center [20, 233] width 27 height 27
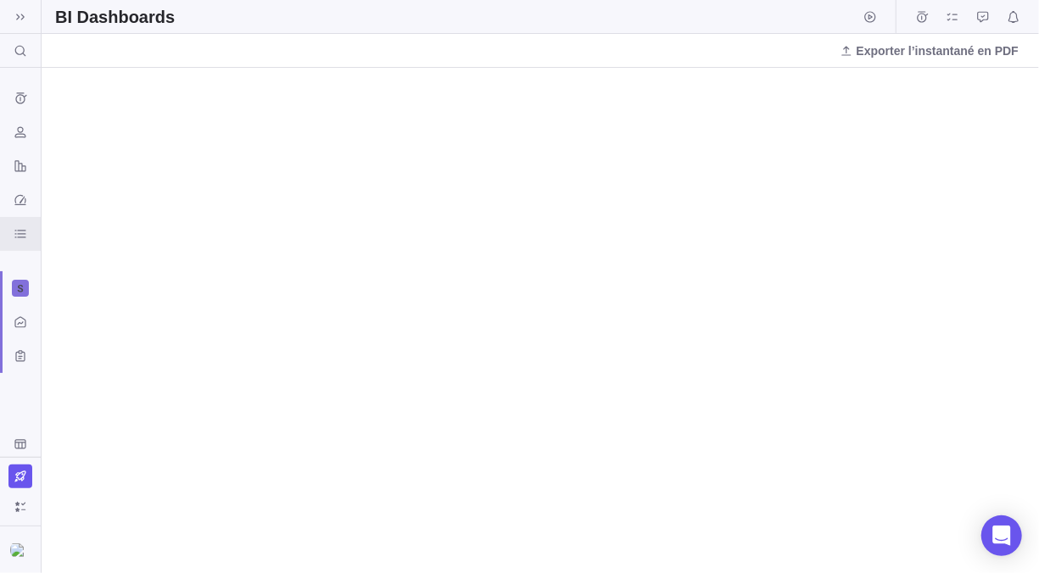
click at [292, 20] on div "BI Dashboards" at bounding box center [540, 17] width 997 height 34
click at [17, 129] on icon "Ressources" at bounding box center [21, 132] width 14 height 14
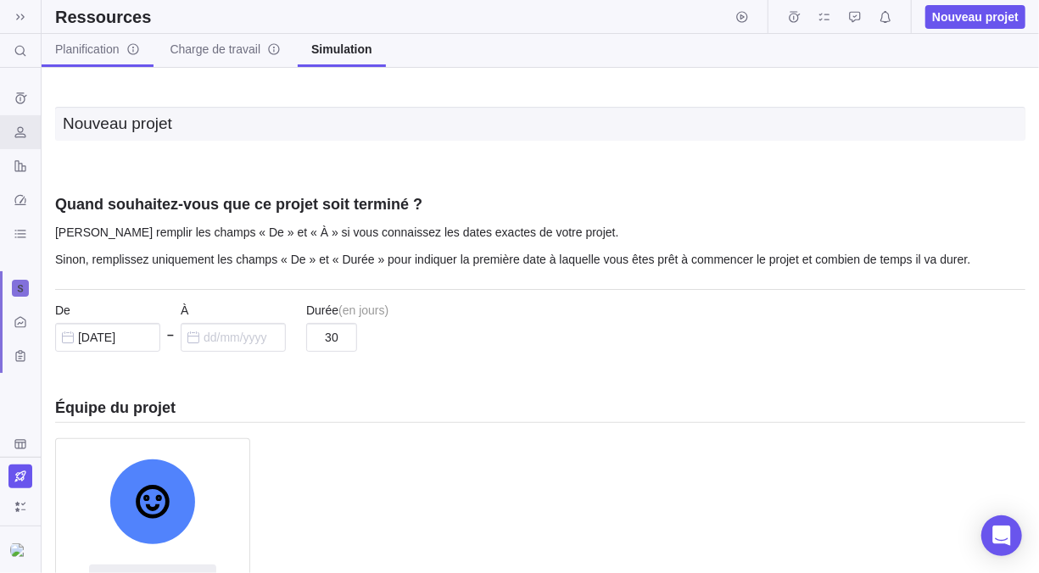
click at [104, 44] on span "Planification" at bounding box center [97, 49] width 85 height 17
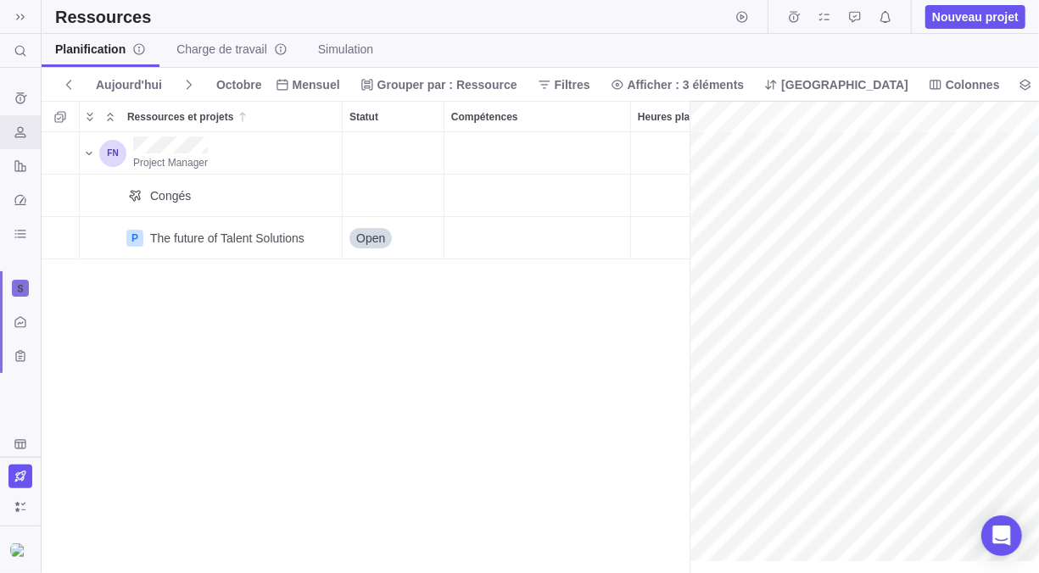
scroll to position [0, 74]
click at [25, 204] on icon "Tableau de bord" at bounding box center [21, 200] width 14 height 14
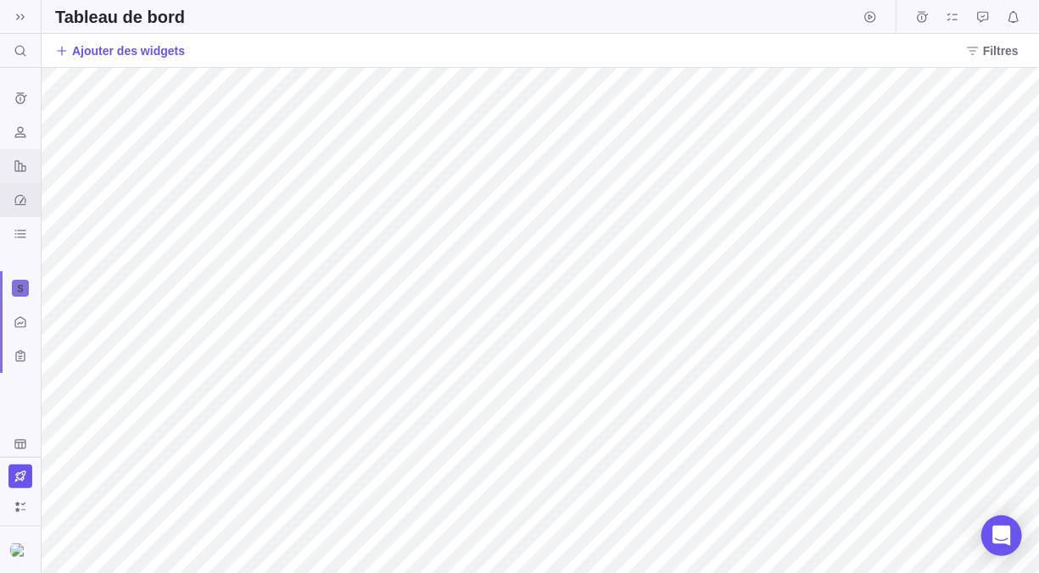
click at [18, 168] on icon "Rapports" at bounding box center [19, 165] width 11 height 11
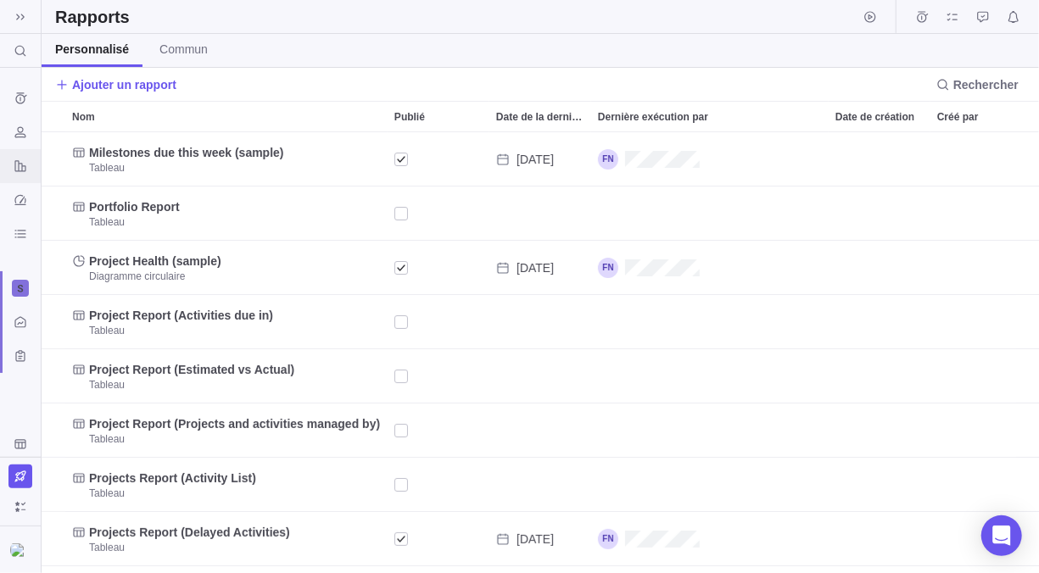
scroll to position [51, 0]
click at [22, 393] on icon "Get Started" at bounding box center [19, 392] width 11 height 9
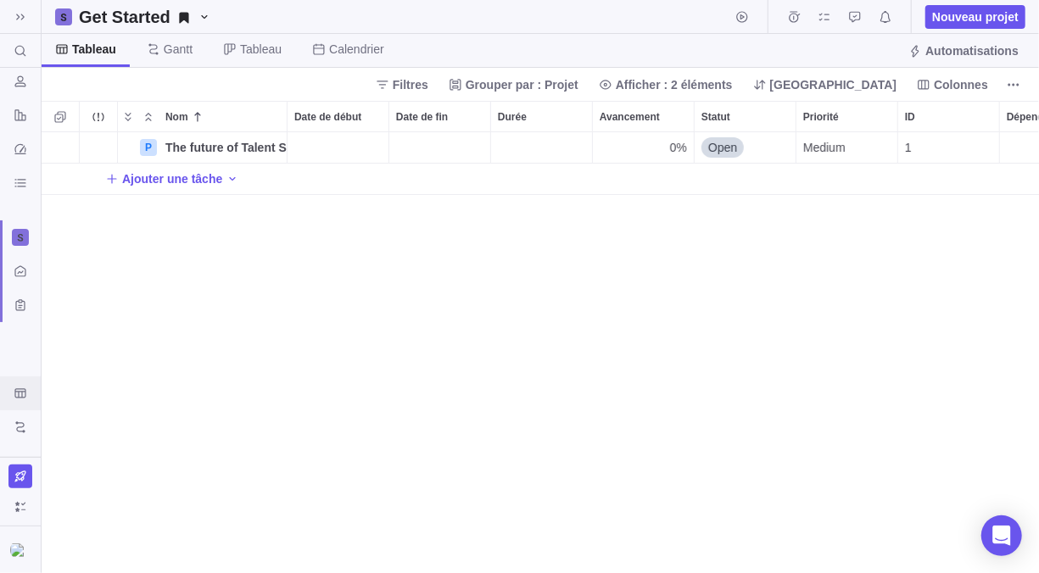
scroll to position [428, 984]
click at [174, 187] on span "Ajouter une tâche" at bounding box center [172, 178] width 100 height 17
click at [772, 149] on div "P The future of Talent Solutions Détails 0% Open Medium 1 T Ajouter une tâche" at bounding box center [541, 353] width 998 height 442
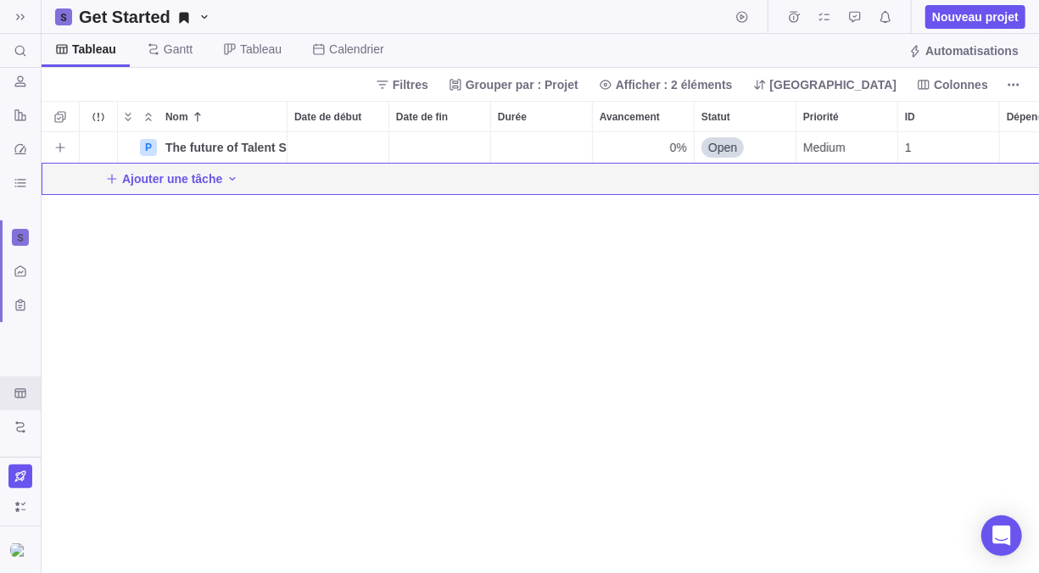
click at [791, 143] on div "Open" at bounding box center [744, 147] width 101 height 31
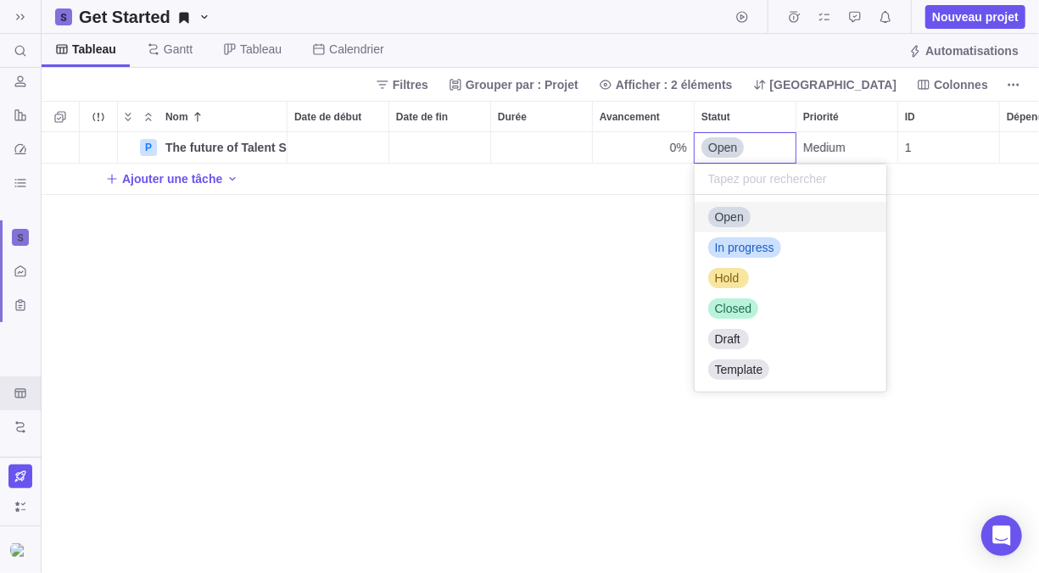
click at [817, 142] on div "P The future of Talent Solutions Détails 0% Open Medium 1 Ajouter une tâche" at bounding box center [541, 353] width 998 height 442
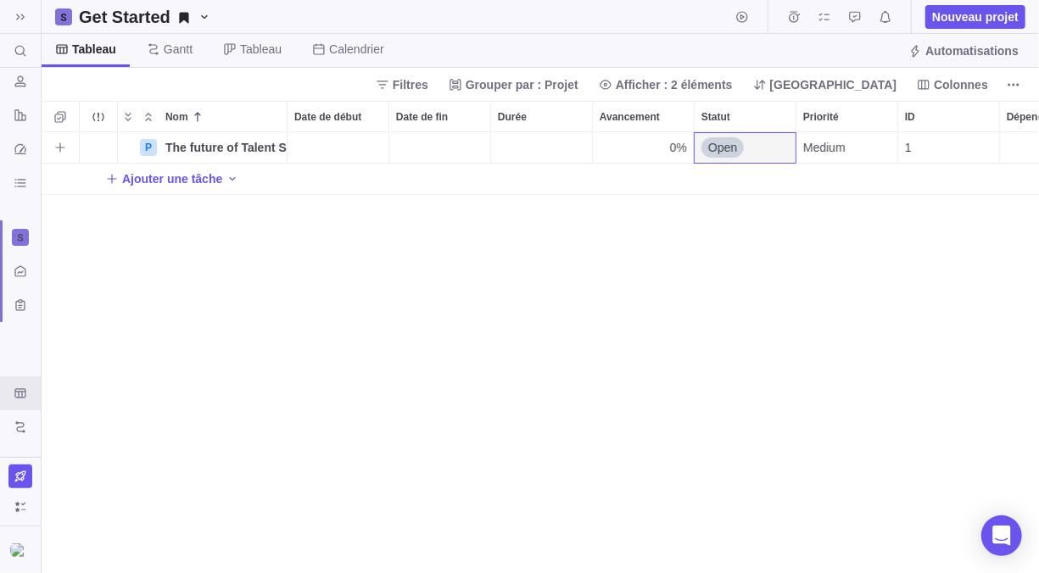
click at [817, 142] on span "Medium" at bounding box center [824, 147] width 42 height 17
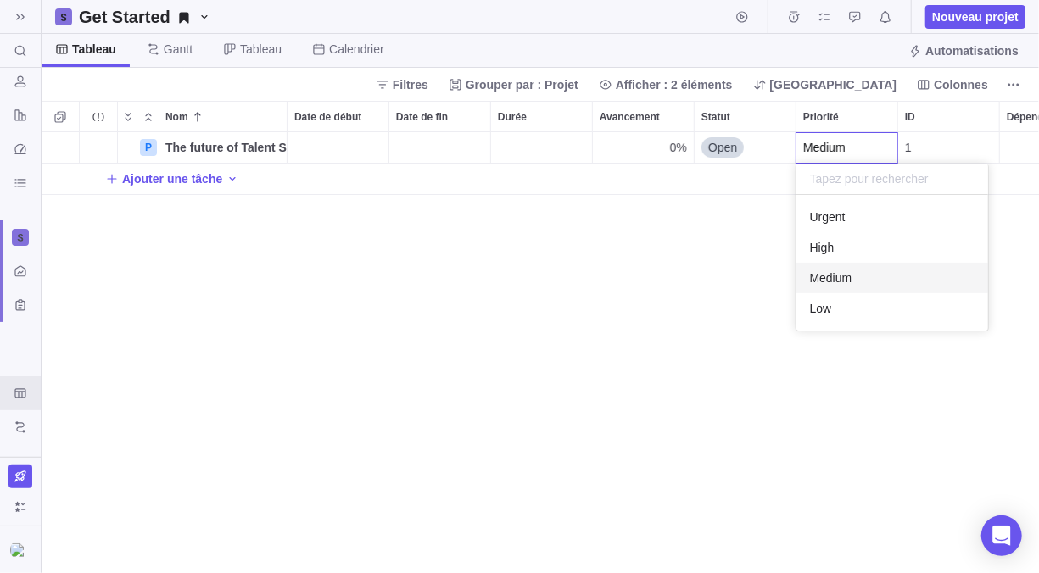
click at [193, 19] on body "Rechercher (Ctrl+K) Historique des saisies de temps Ressources Rapports Tableau…" at bounding box center [519, 286] width 1039 height 573
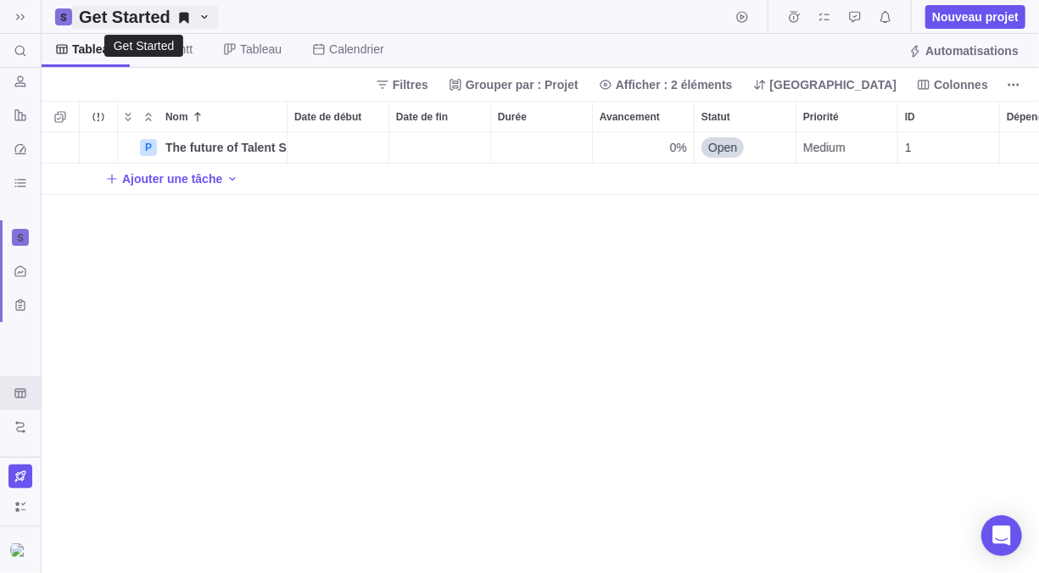
click at [198, 19] on icon "Get Started" at bounding box center [205, 17] width 14 height 14
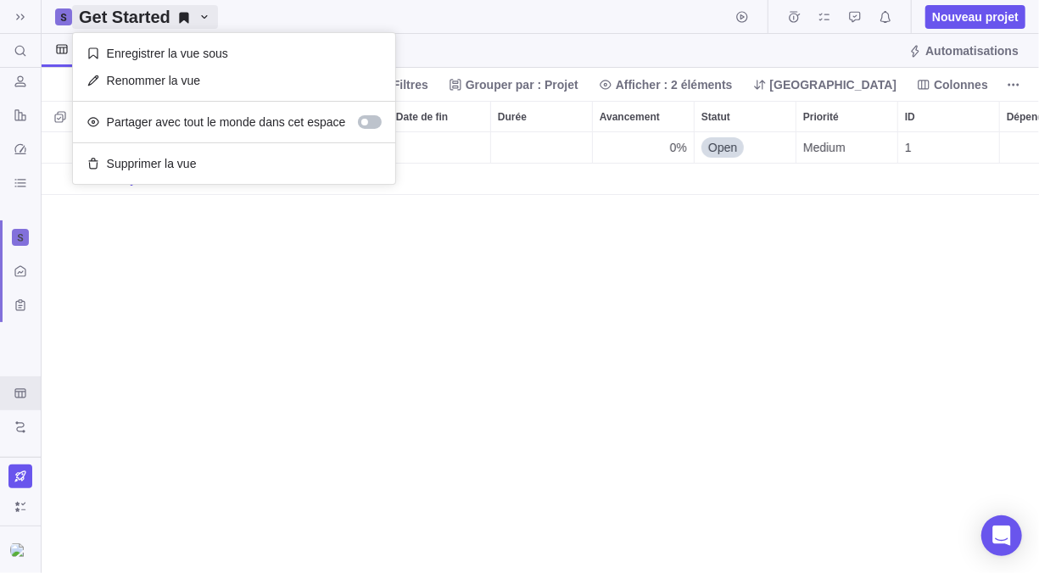
click at [244, 21] on body "Rechercher (Ctrl+K) Historique des saisies de temps Ressources Rapports Tableau…" at bounding box center [519, 286] width 1039 height 573
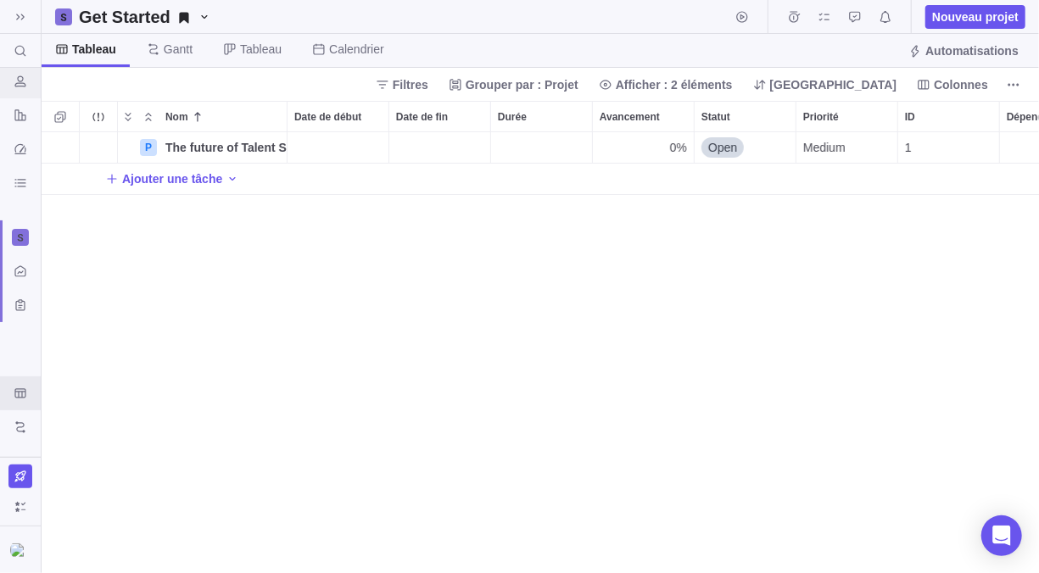
click at [28, 85] on div "Ressources" at bounding box center [20, 81] width 27 height 27
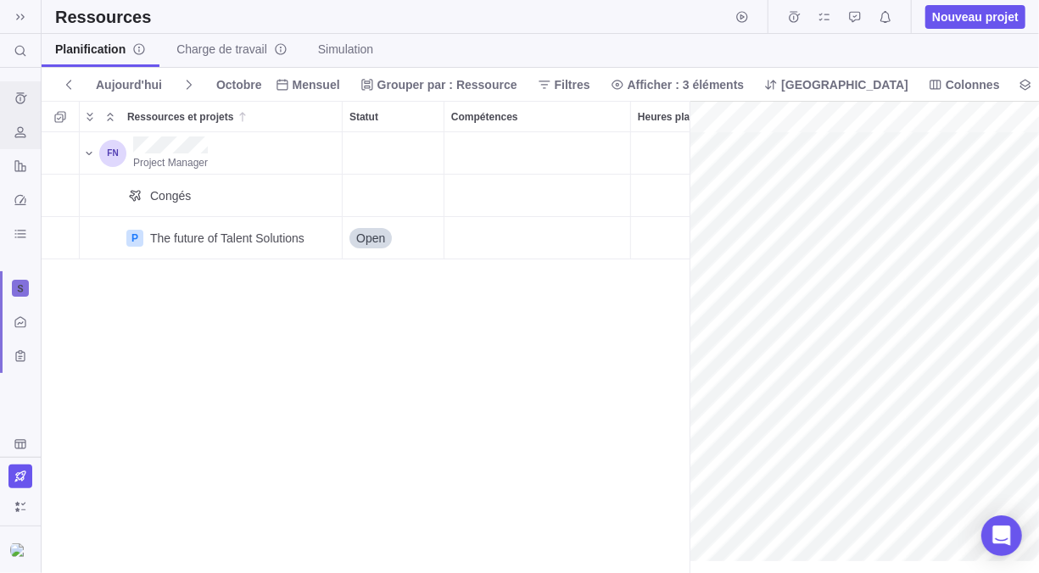
scroll to position [0, 74]
